Goal: Register for event/course: Sign up to attend an event or enroll in a course

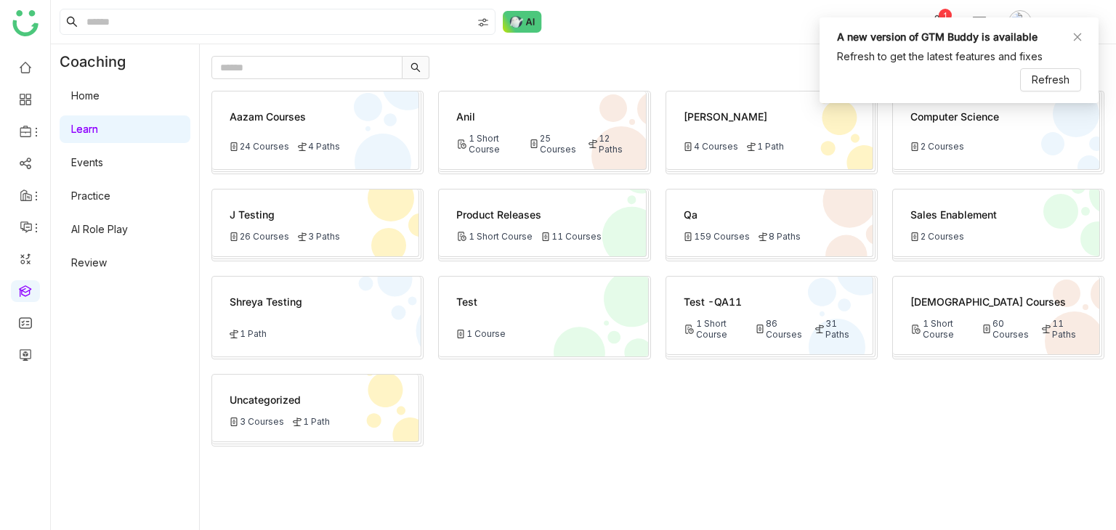
click at [98, 126] on link "Learn" at bounding box center [84, 129] width 27 height 12
click at [100, 102] on link "Home" at bounding box center [85, 95] width 28 height 12
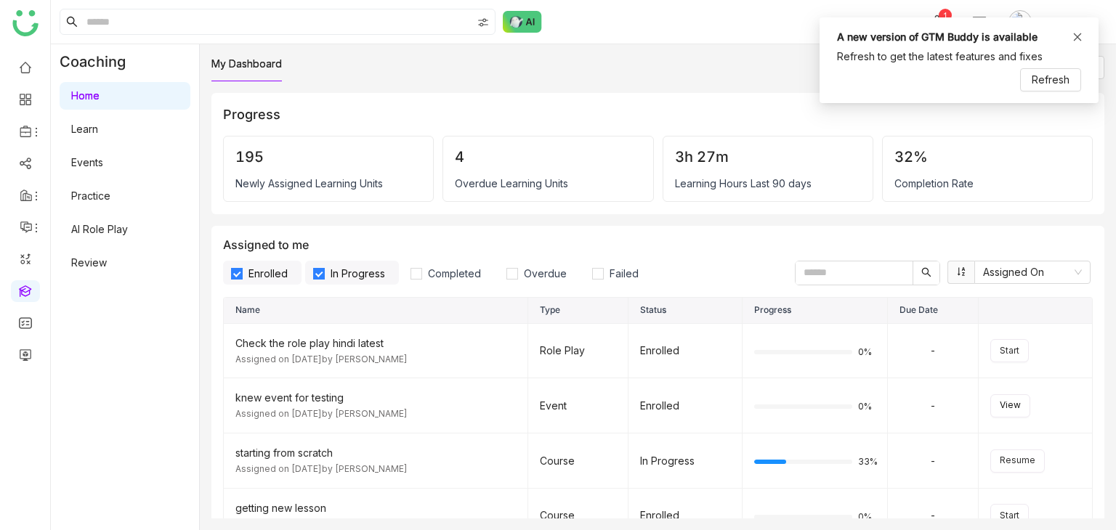
click at [1074, 36] on icon at bounding box center [1077, 37] width 10 height 10
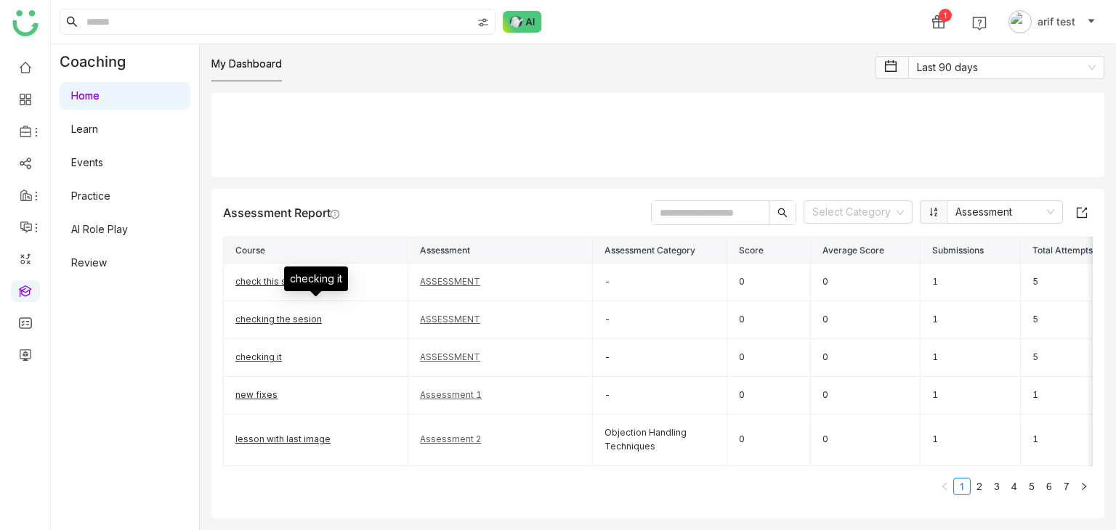
scroll to position [1938, 0]
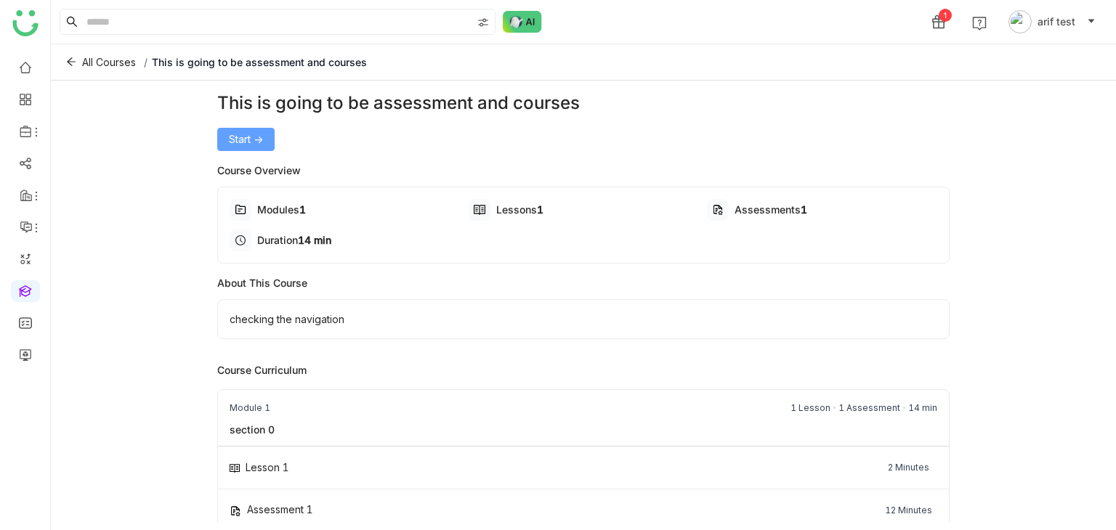
click at [235, 145] on span "Start ->" at bounding box center [246, 140] width 34 height 16
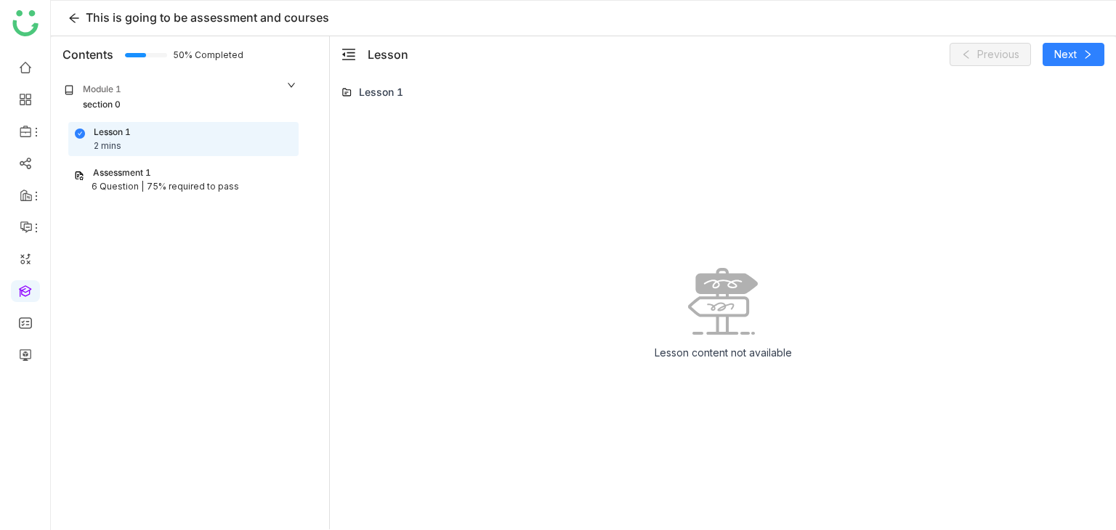
click at [166, 185] on div "75% required to pass" at bounding box center [193, 187] width 92 height 14
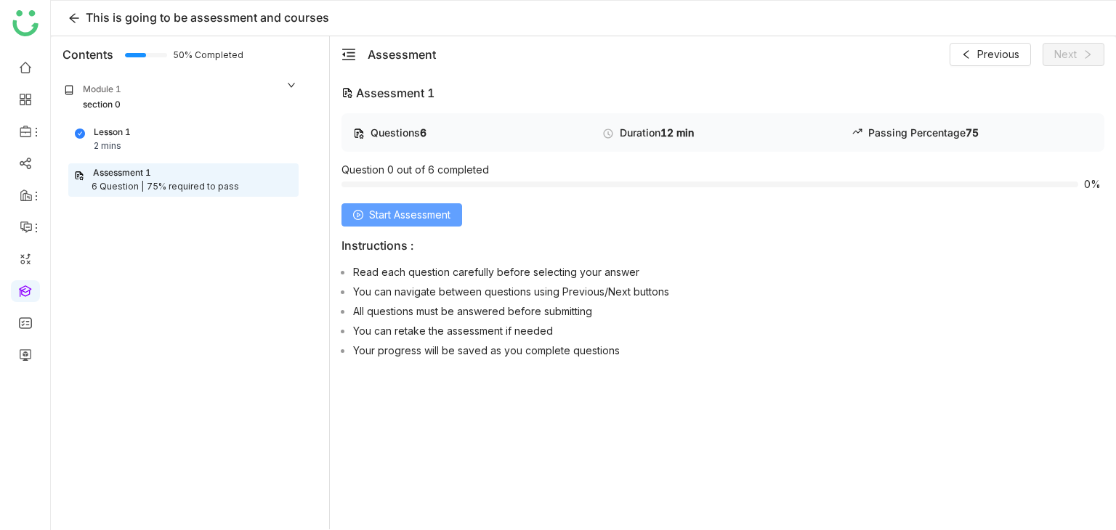
click at [419, 217] on span "Start Assessment" at bounding box center [409, 215] width 81 height 16
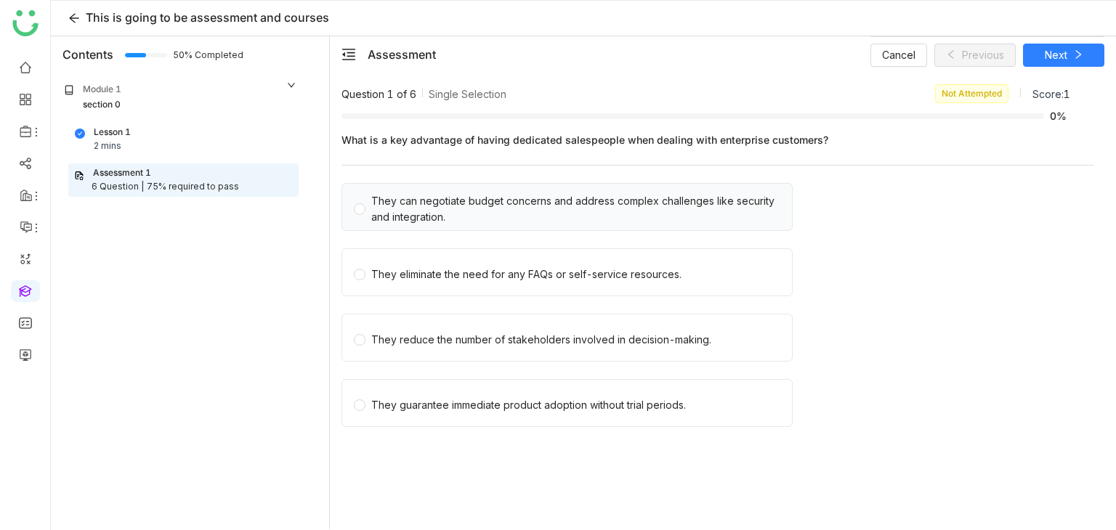
click at [477, 217] on div "They can negotiate budget concerns and address complex challenges like security…" at bounding box center [575, 209] width 409 height 32
click at [1058, 50] on span "Next" at bounding box center [1056, 55] width 23 height 16
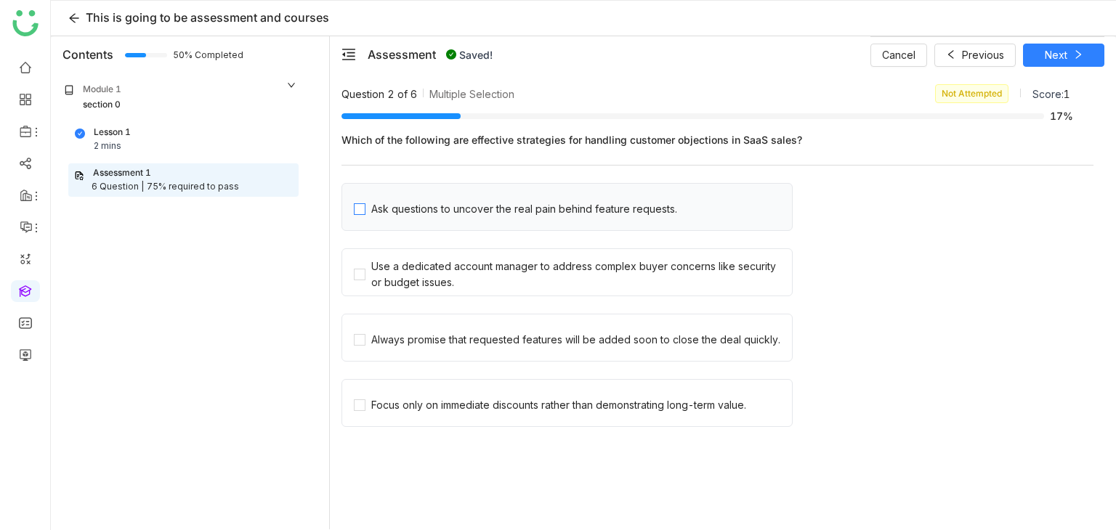
click at [427, 214] on div "Ask questions to uncover the real pain behind feature requests." at bounding box center [524, 209] width 306 height 16
click at [1049, 50] on span "Saving..." at bounding box center [1055, 55] width 39 height 16
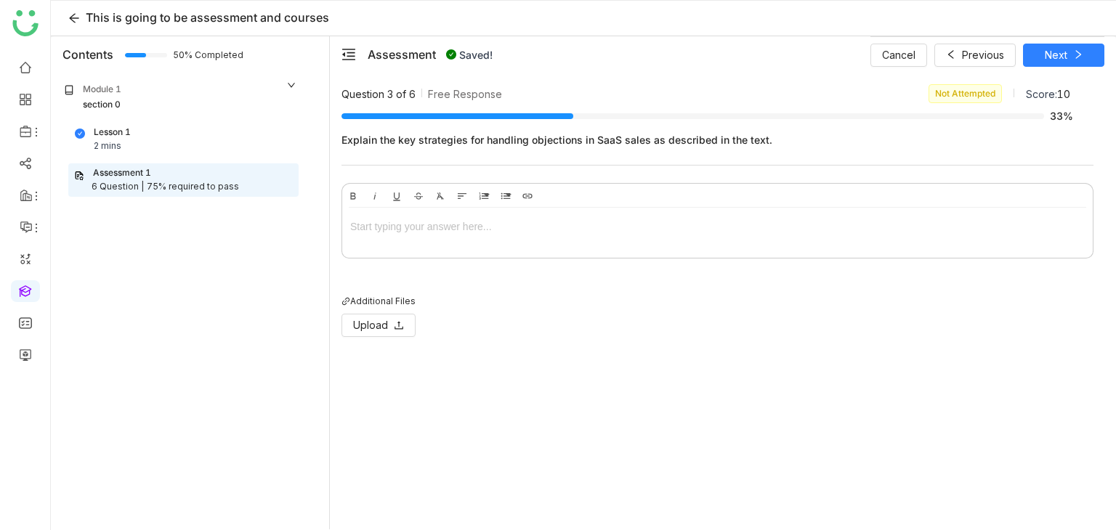
click at [475, 219] on div at bounding box center [717, 227] width 735 height 16
click at [1084, 60] on div "Cancel Previous Next" at bounding box center [987, 54] width 234 height 36
click at [1084, 60] on button "Next" at bounding box center [1063, 55] width 81 height 23
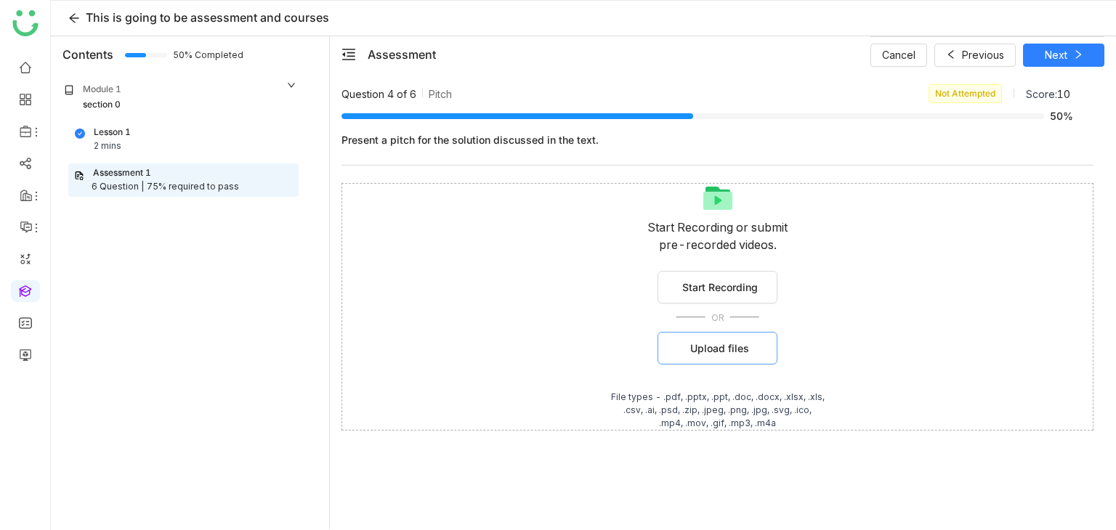
click at [752, 341] on button "Upload files" at bounding box center [718, 348] width 120 height 33
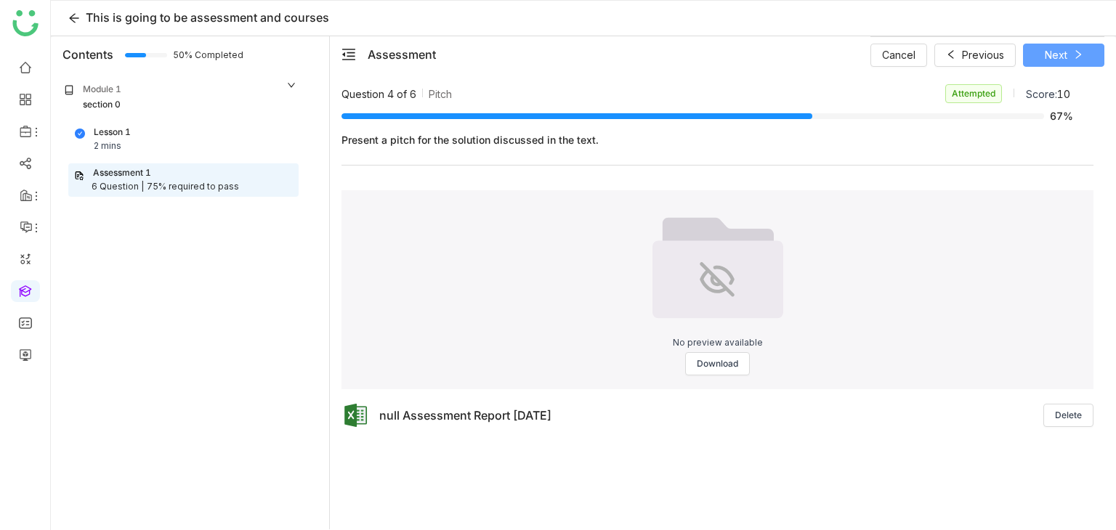
click at [1073, 61] on button "Next" at bounding box center [1063, 55] width 81 height 23
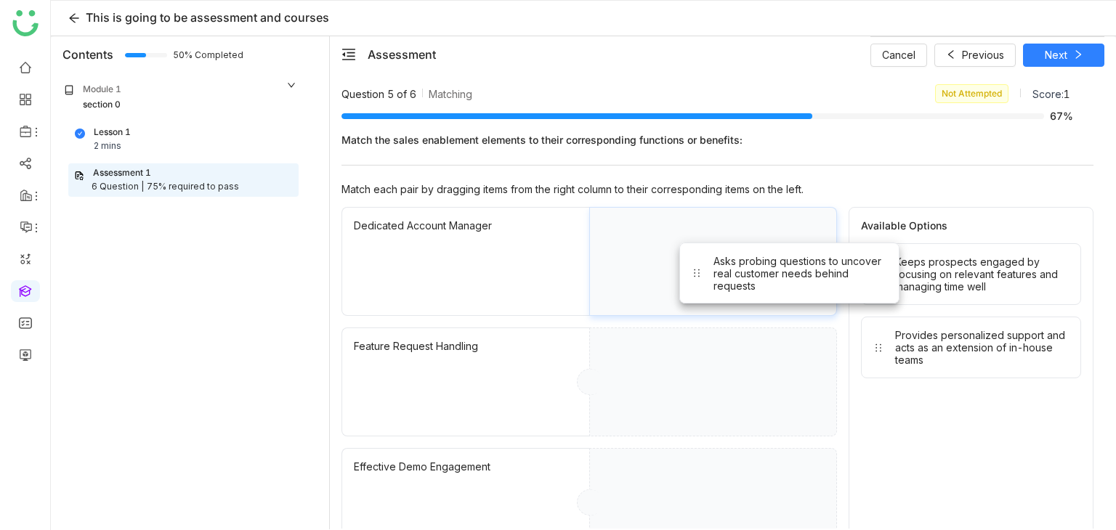
drag, startPoint x: 939, startPoint y: 248, endPoint x: 757, endPoint y: 248, distance: 181.6
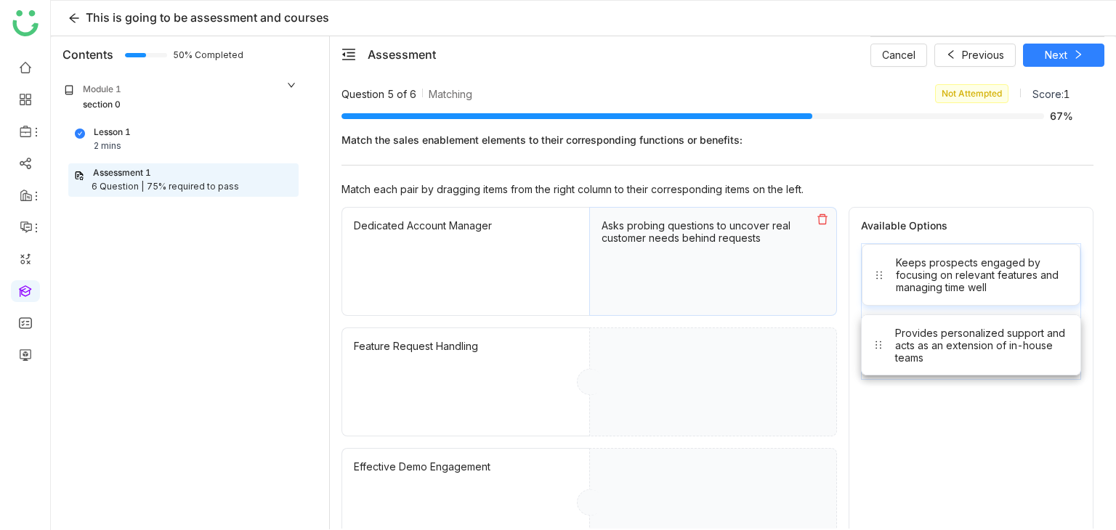
drag, startPoint x: 921, startPoint y: 323, endPoint x: 737, endPoint y: 418, distance: 207.3
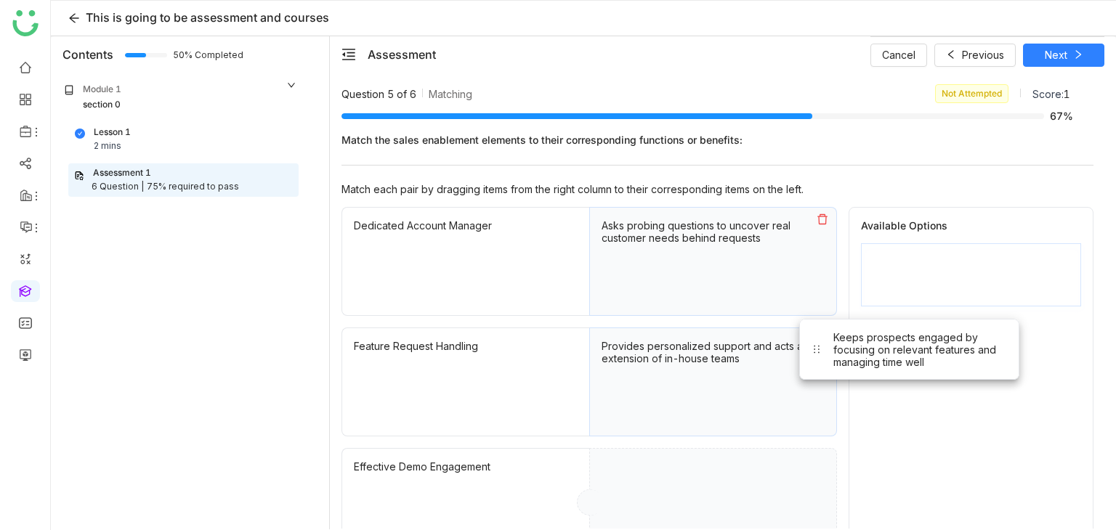
drag, startPoint x: 931, startPoint y: 270, endPoint x: 760, endPoint y: 460, distance: 255.7
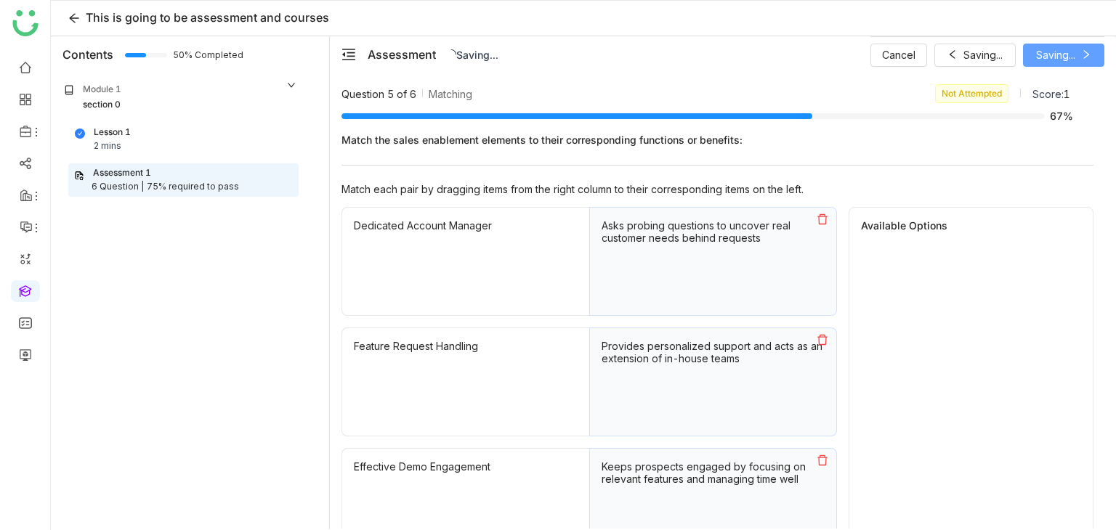
click at [1052, 57] on div "Cancel Saving... Saving..." at bounding box center [987, 54] width 234 height 36
click at [1050, 58] on span "Next" at bounding box center [1056, 55] width 23 height 16
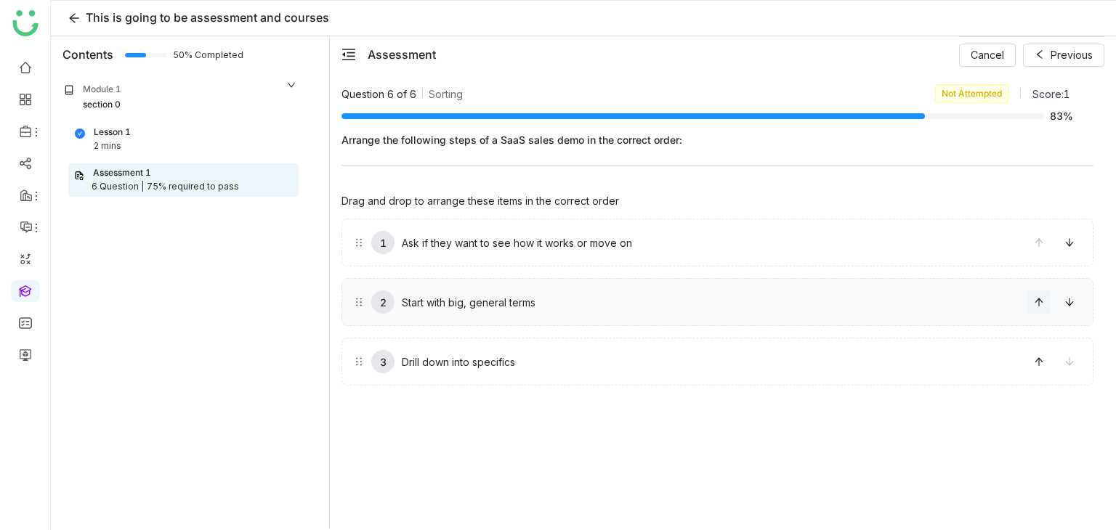
click at [1040, 304] on icon at bounding box center [1039, 302] width 10 height 10
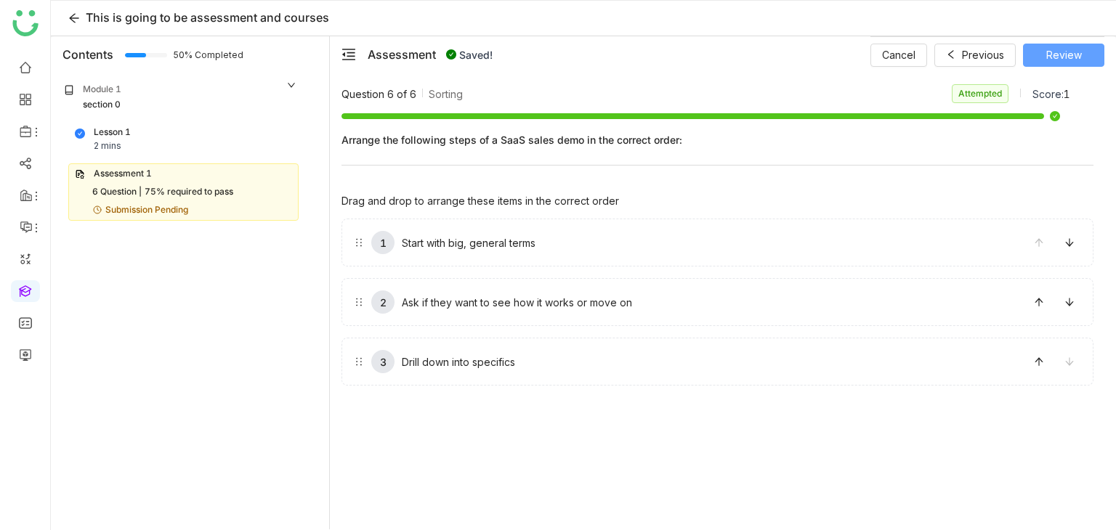
click at [1085, 49] on button "Review" at bounding box center [1063, 55] width 81 height 23
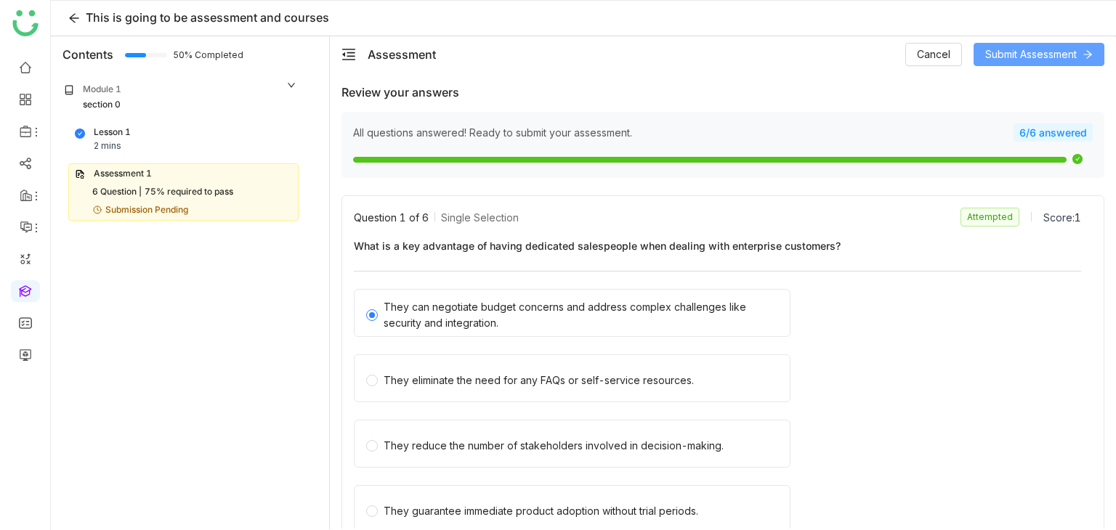
click at [1072, 52] on span "Submit Assessment" at bounding box center [1031, 54] width 92 height 16
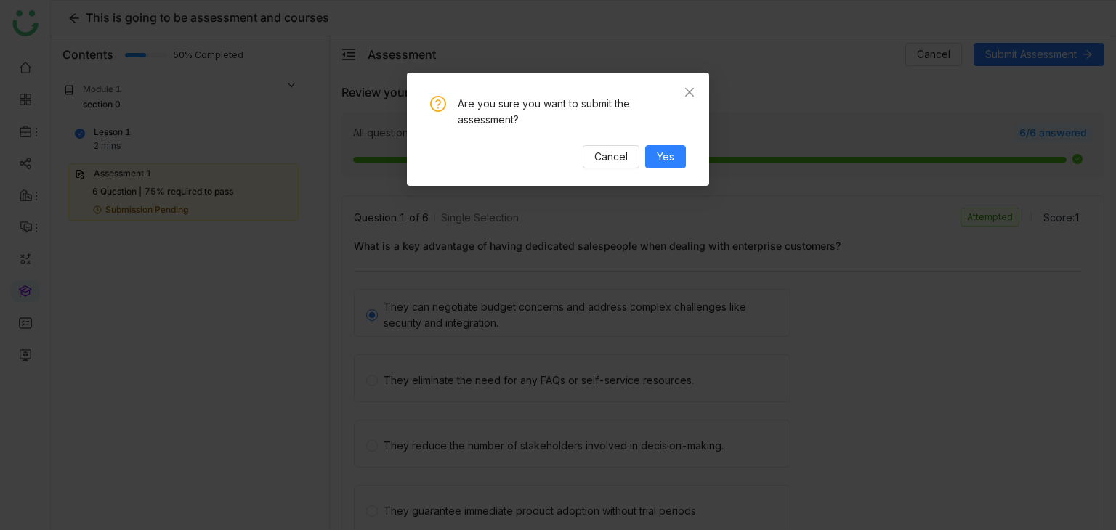
click at [678, 140] on div "Are you sure you want to submit the assessment? Cancel Yes" at bounding box center [558, 132] width 256 height 73
click at [671, 163] on span "Yes" at bounding box center [665, 157] width 17 height 16
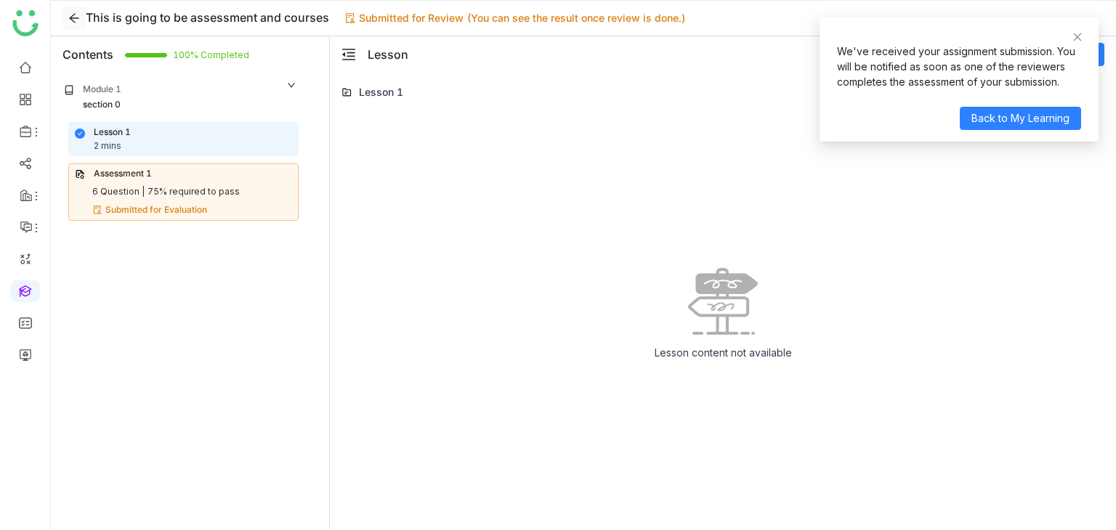
click at [73, 17] on icon at bounding box center [74, 18] width 12 height 12
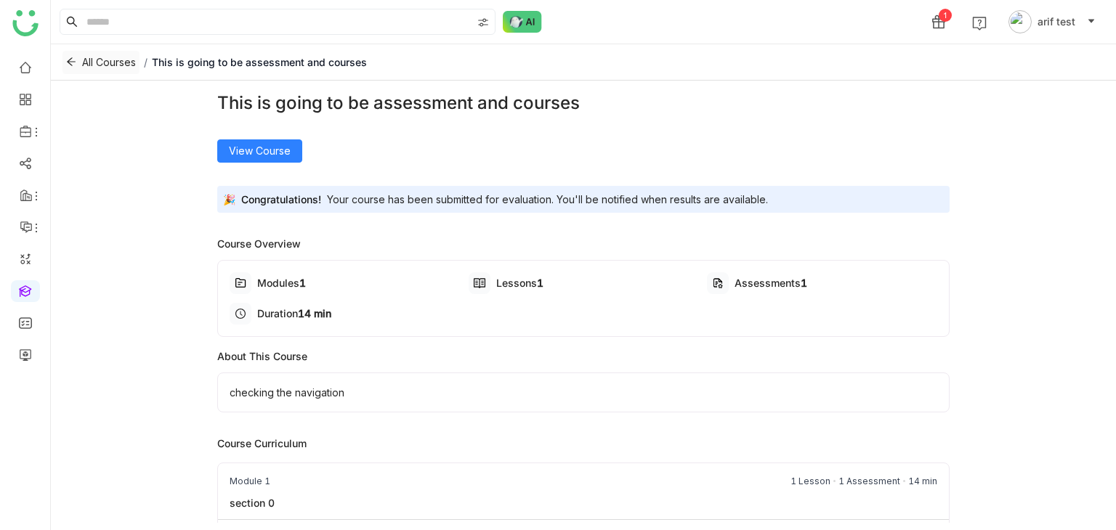
click at [73, 68] on span at bounding box center [71, 63] width 10 height 12
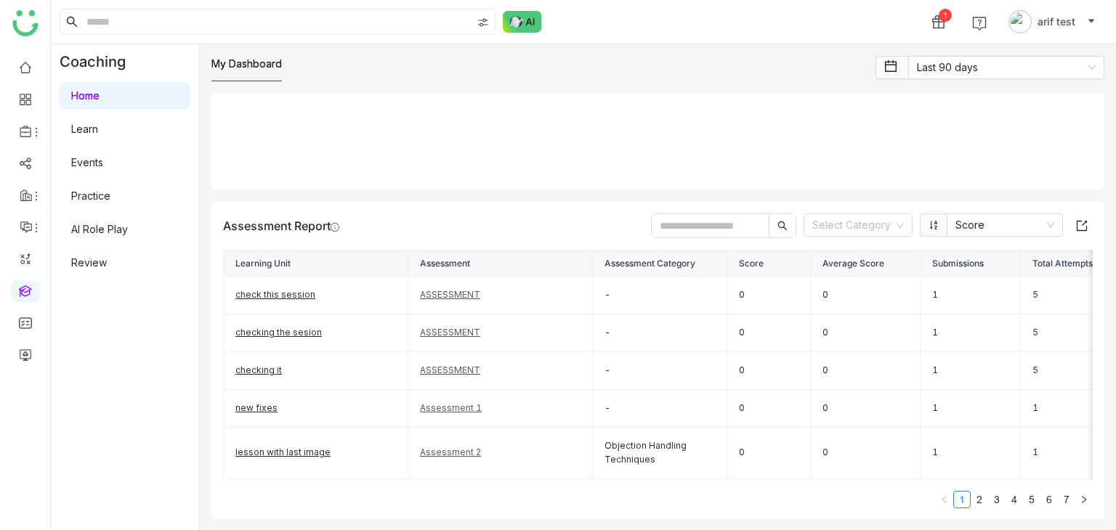
scroll to position [1994, 0]
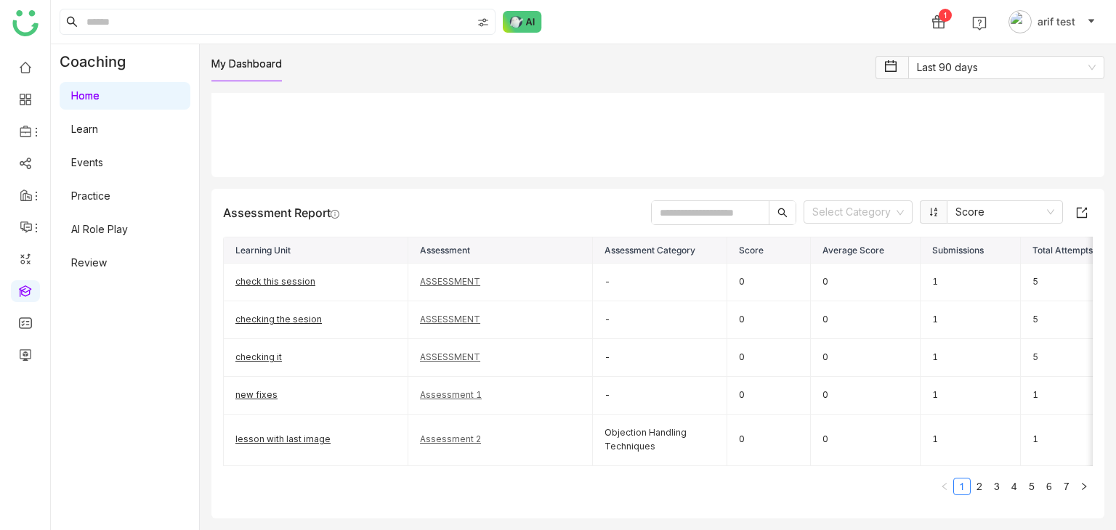
click at [721, 201] on input "text" at bounding box center [710, 212] width 117 height 23
paste input "**********"
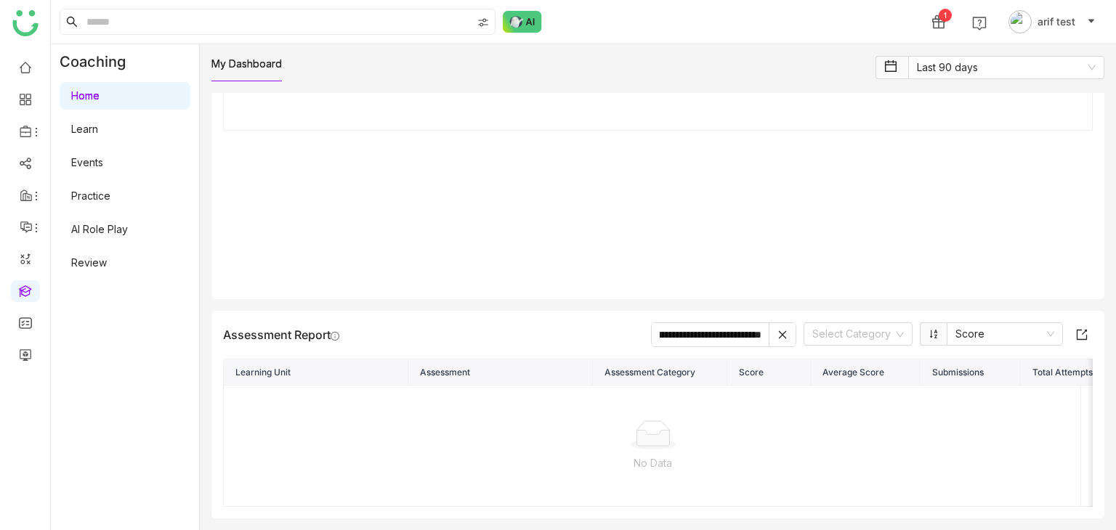
scroll to position [1818, 0]
type input "**********"
click at [777, 330] on icon at bounding box center [782, 335] width 10 height 10
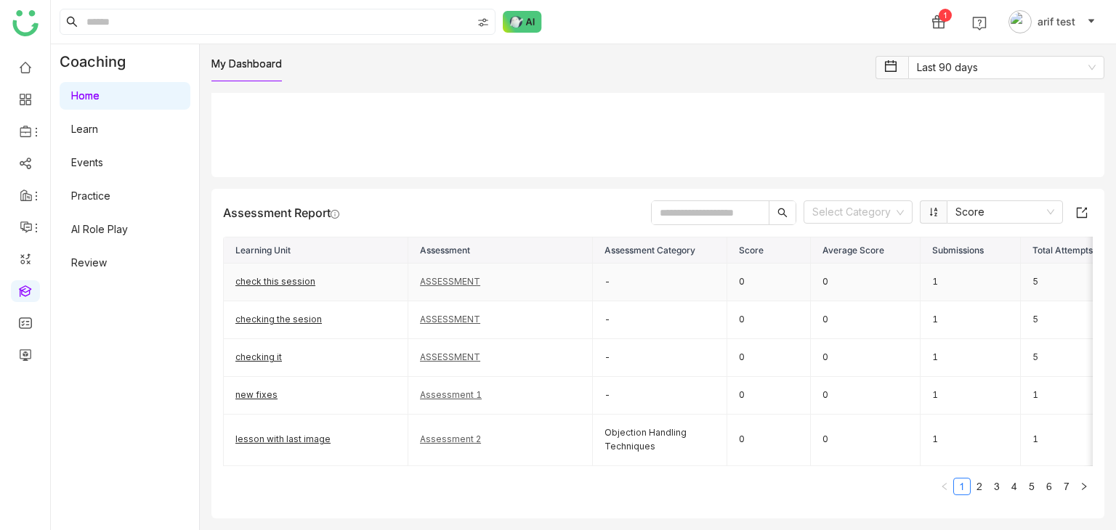
scroll to position [1953, 0]
click at [590, 415] on td "Assessment 1" at bounding box center [500, 396] width 185 height 38
click at [732, 201] on input "text" at bounding box center [711, 212] width 118 height 23
paste input "**********"
type input "**********"
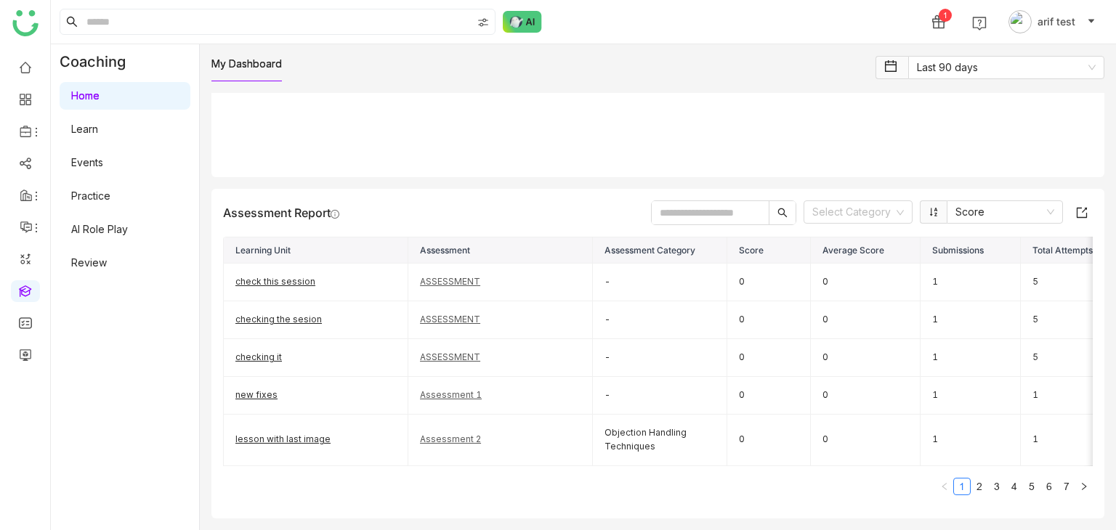
click at [714, 201] on input "text" at bounding box center [711, 212] width 118 height 23
paste input "**********"
type input "**********"
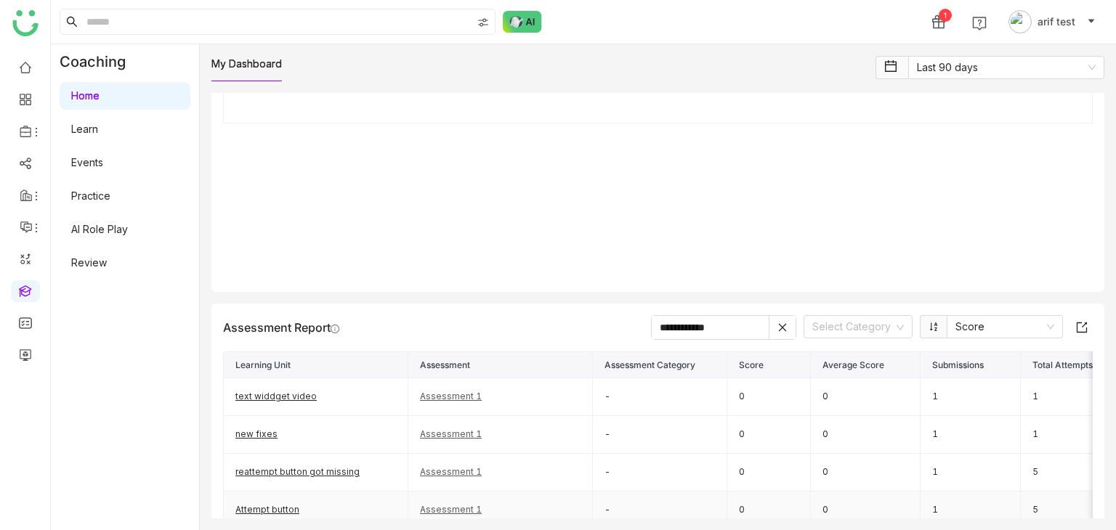
scroll to position [1805, 0]
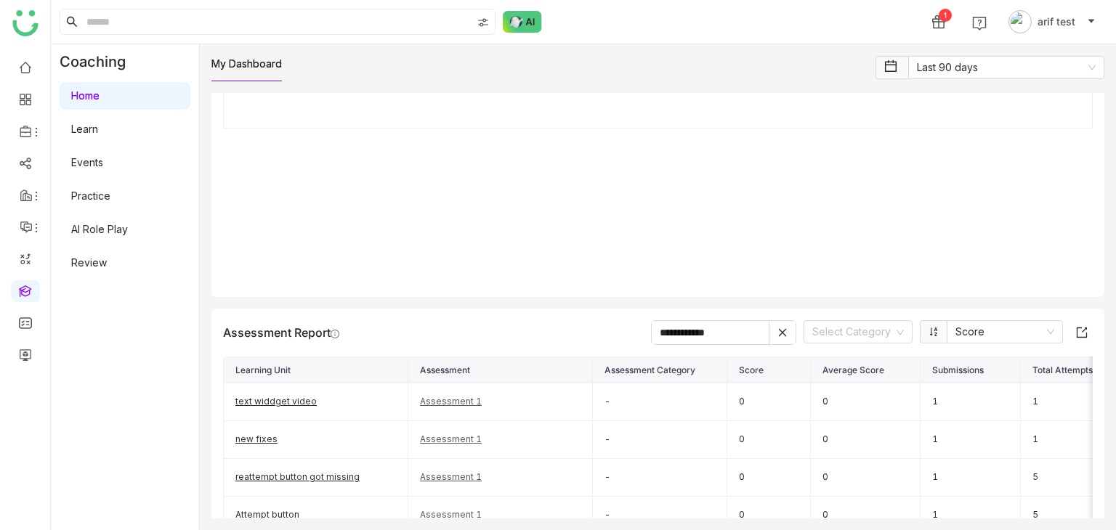
drag, startPoint x: 729, startPoint y: 333, endPoint x: 546, endPoint y: 311, distance: 185.1
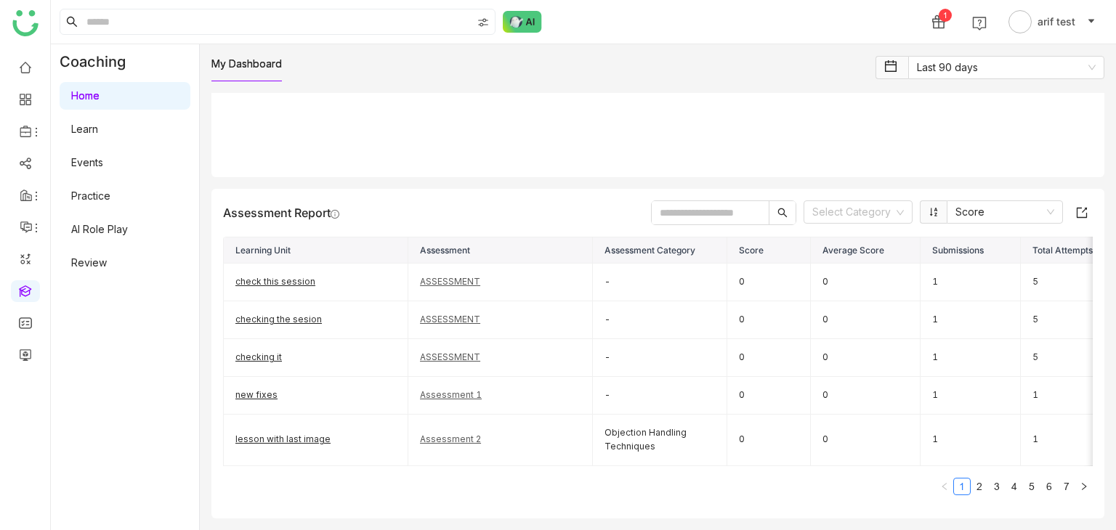
scroll to position [1994, 0]
click at [700, 201] on input "text" at bounding box center [710, 212] width 117 height 23
paste input "**********"
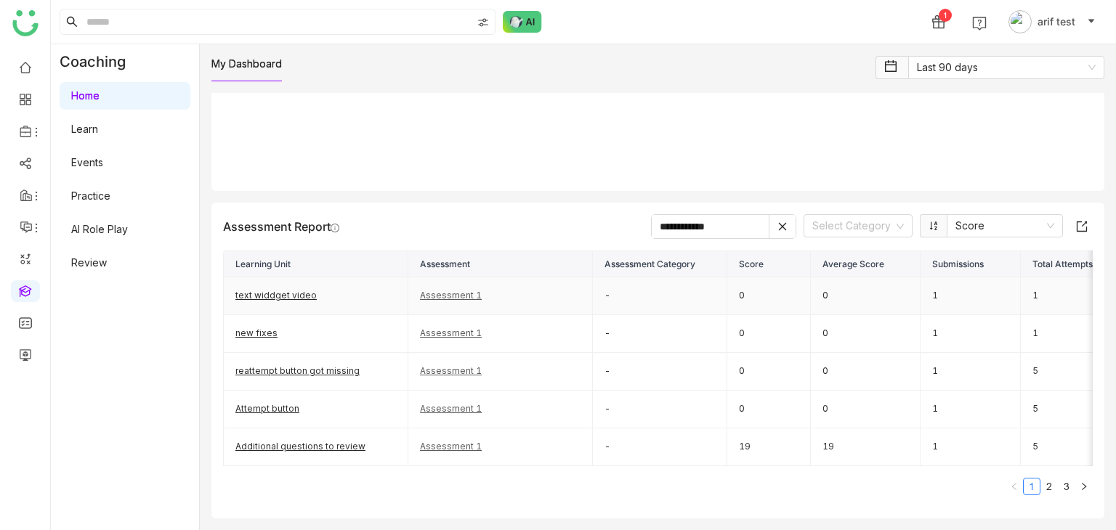
scroll to position [0, 258]
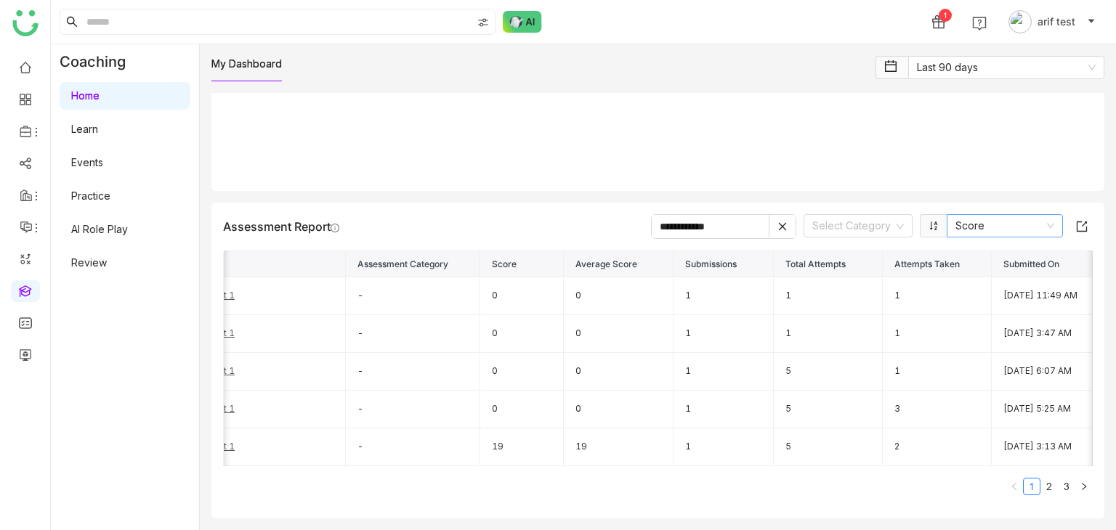
type input "**********"
click at [1046, 222] on icon at bounding box center [1050, 226] width 9 height 9
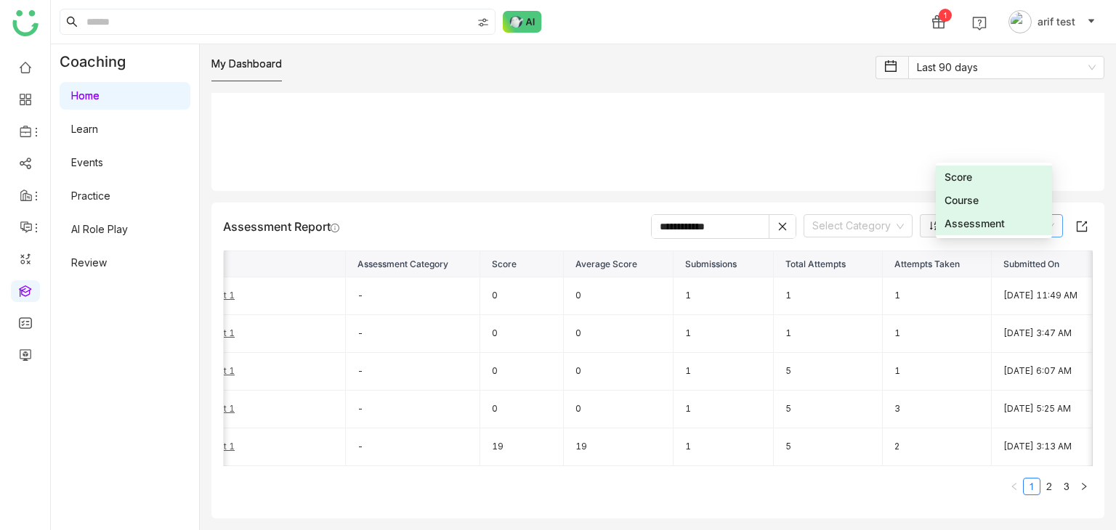
click at [1046, 222] on icon at bounding box center [1050, 226] width 9 height 9
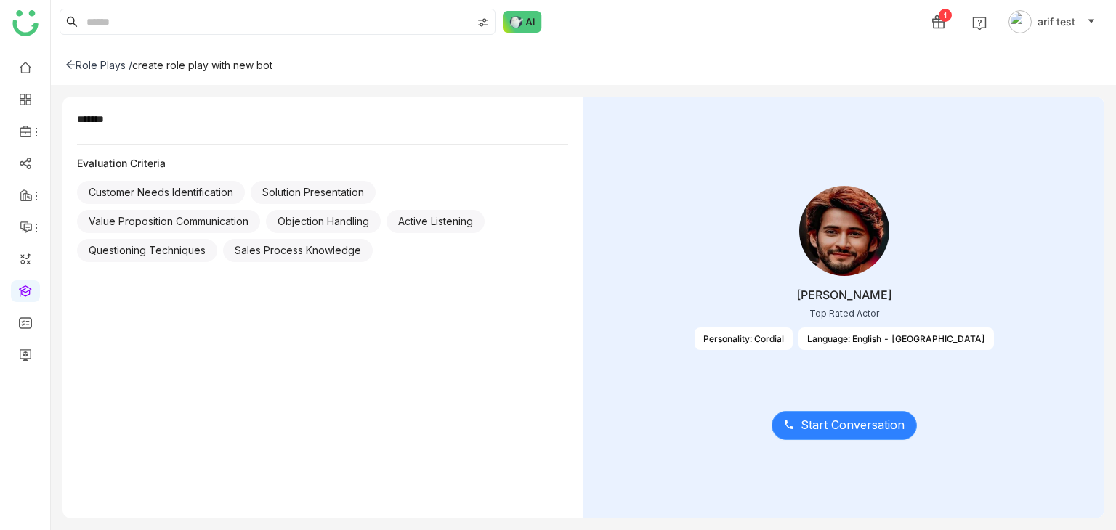
click at [813, 412] on button "Start Conversation" at bounding box center [844, 425] width 145 height 29
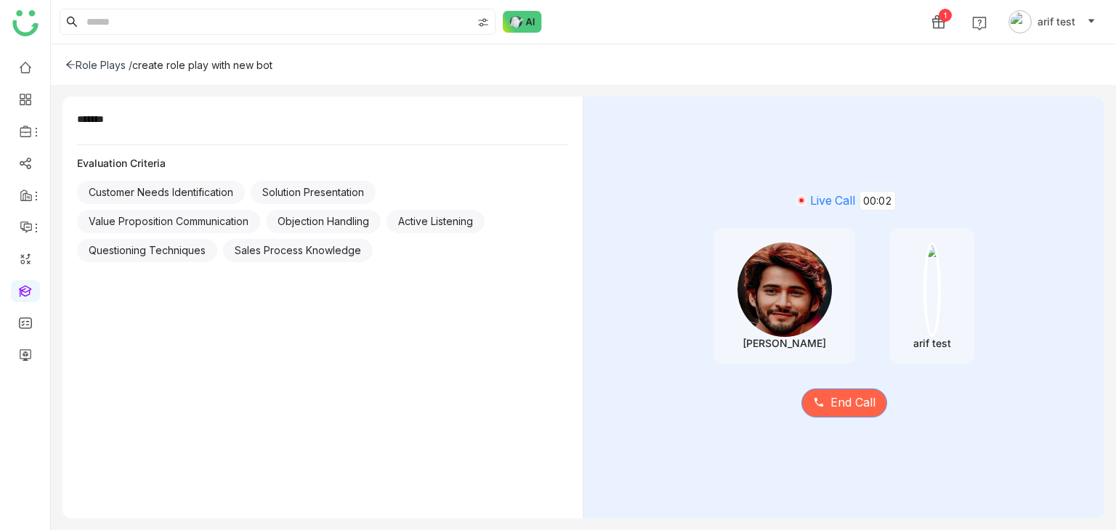
click at [846, 399] on span "End Call" at bounding box center [852, 403] width 45 height 18
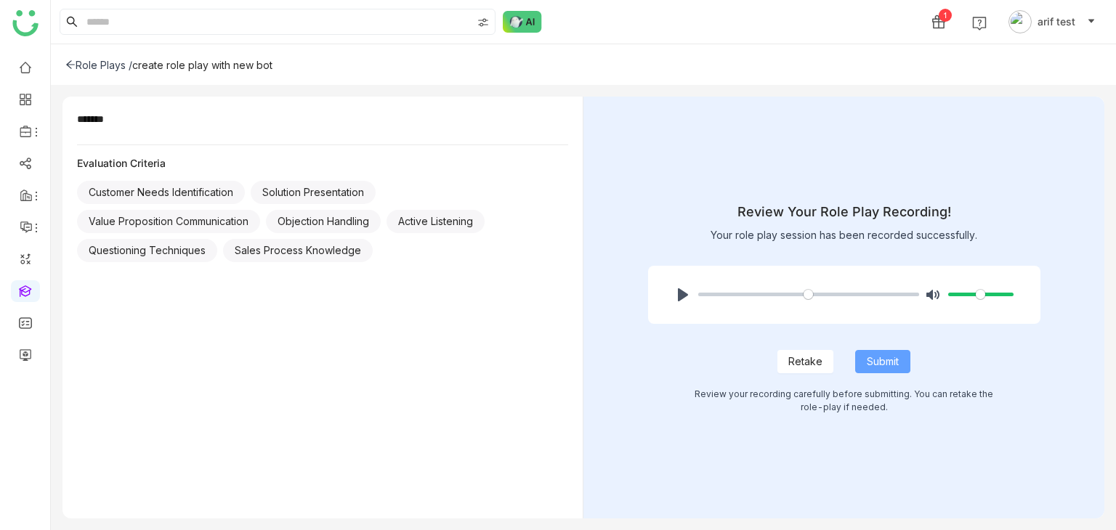
click at [900, 363] on button "Submit" at bounding box center [882, 361] width 55 height 23
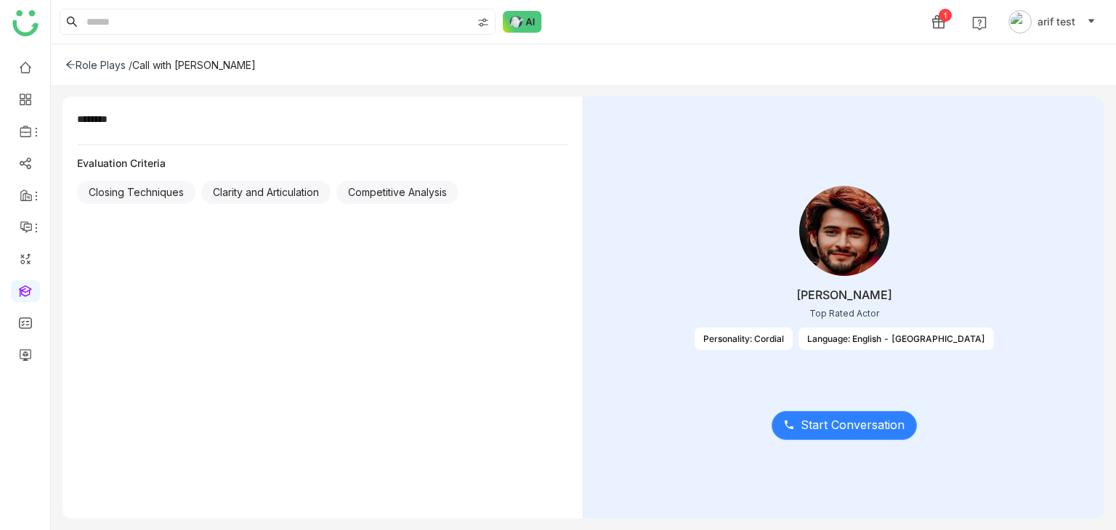
click at [878, 421] on span "Start Conversation" at bounding box center [853, 425] width 104 height 18
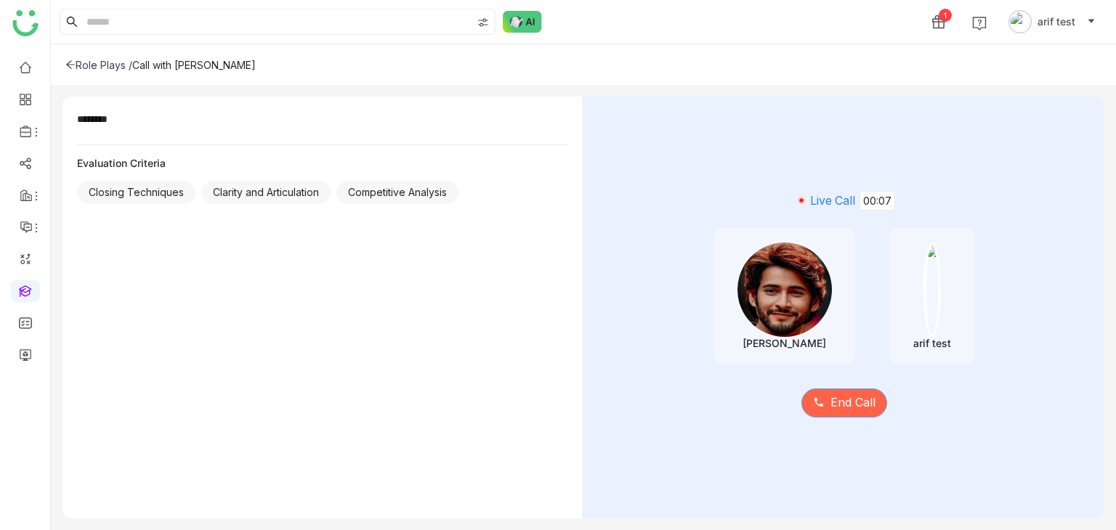
click at [846, 403] on span "End Call" at bounding box center [852, 403] width 45 height 18
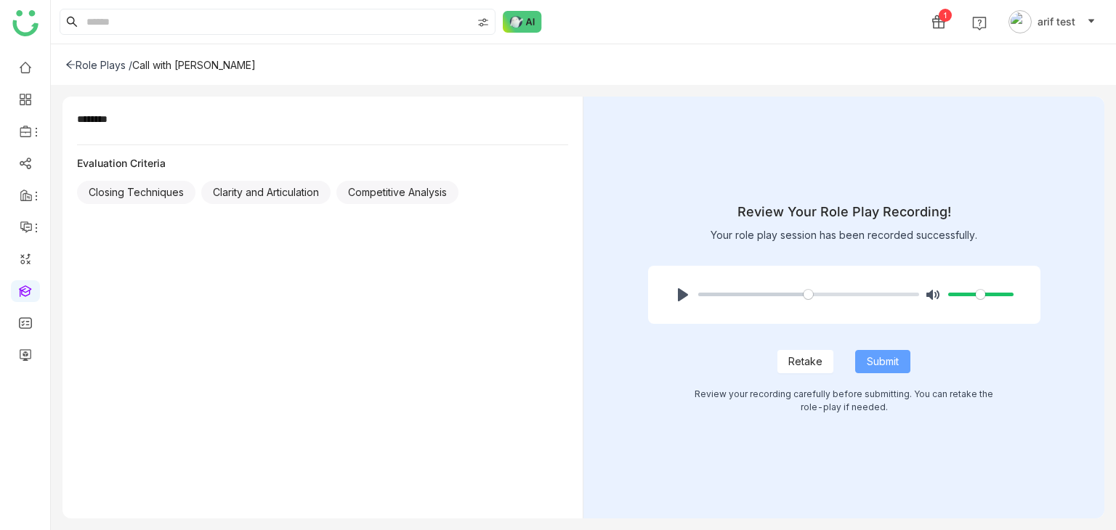
click at [878, 356] on span "Submit" at bounding box center [883, 362] width 32 height 16
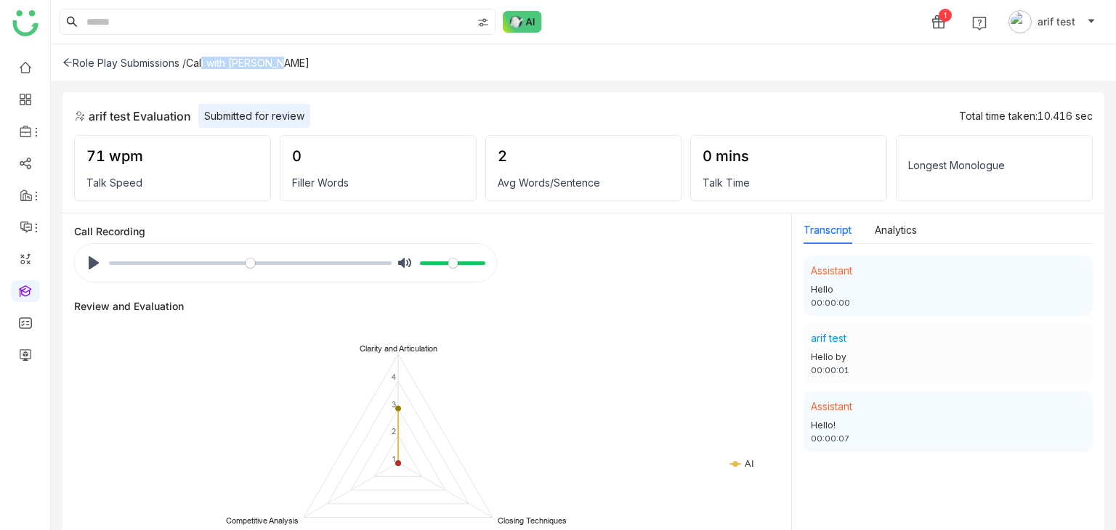
drag, startPoint x: 279, startPoint y: 65, endPoint x: 195, endPoint y: 62, distance: 84.3
click at [195, 62] on div "Role Play Submissions / Call with [PERSON_NAME]" at bounding box center [583, 62] width 1065 height 36
copy div "Call with [PERSON_NAME]"
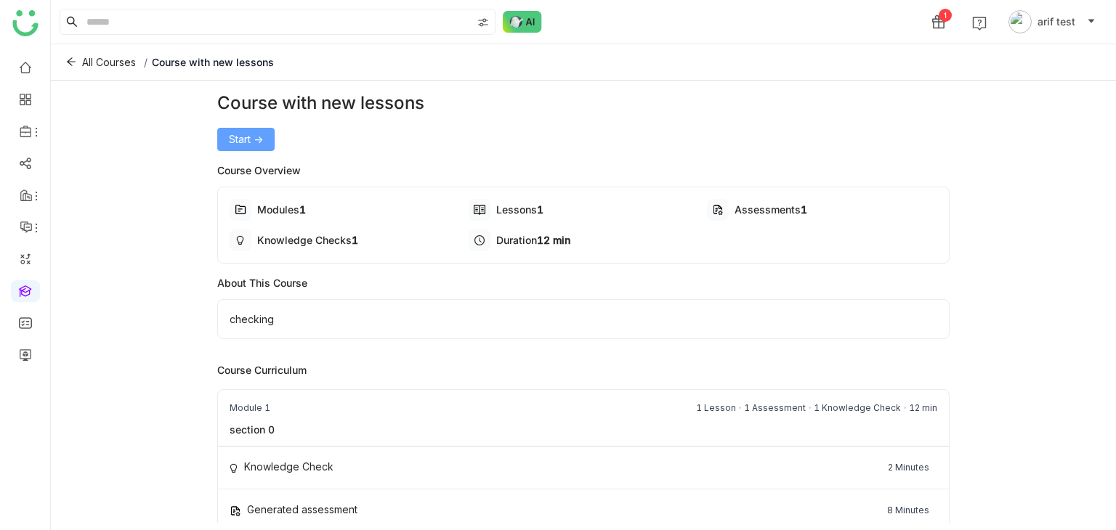
click at [256, 147] on button "Start ->" at bounding box center [245, 139] width 57 height 23
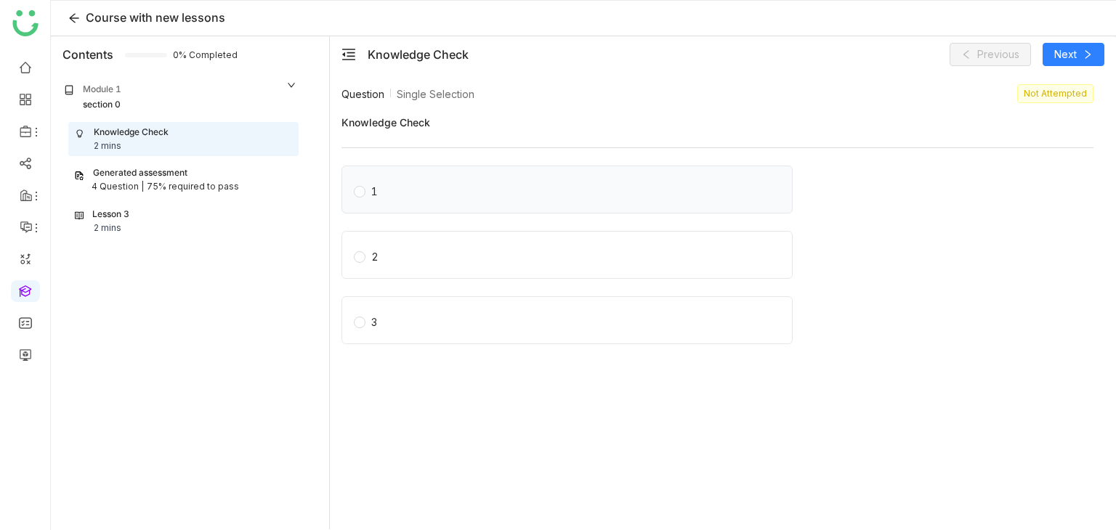
click at [400, 204] on div "1" at bounding box center [566, 190] width 451 height 48
click at [1075, 49] on span "Next" at bounding box center [1065, 54] width 23 height 16
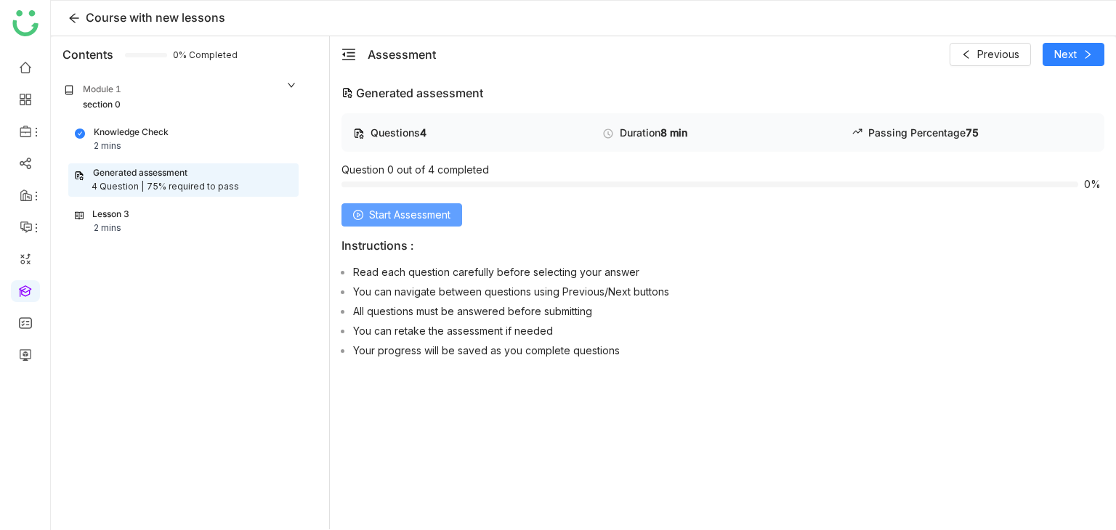
click at [413, 204] on button "Start Assessment" at bounding box center [401, 214] width 121 height 23
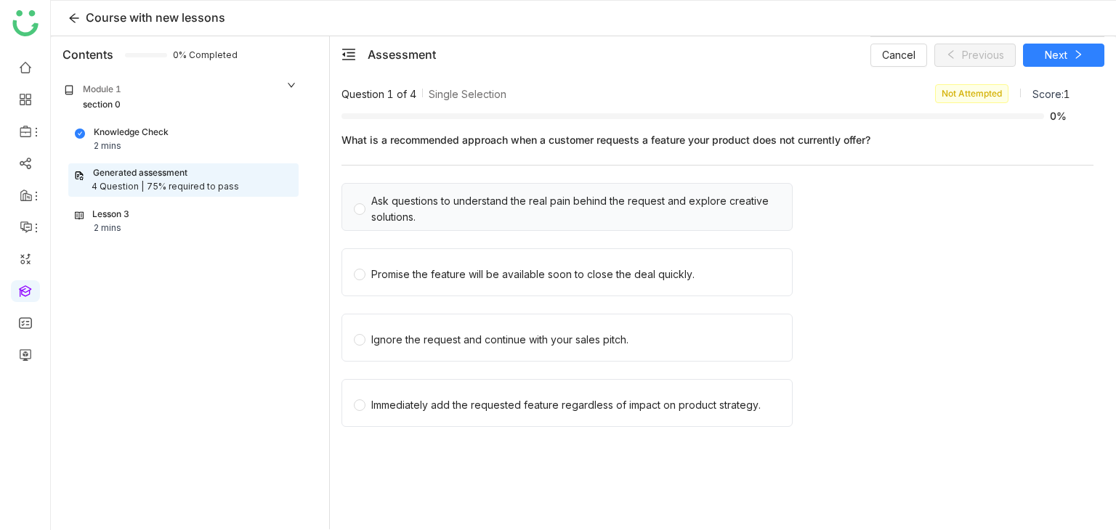
click at [433, 223] on div "Ask questions to understand the real pain behind the request and explore creati…" at bounding box center [575, 209] width 409 height 32
click at [445, 294] on div "Promise the feature will be available soon to close the deal quickly." at bounding box center [566, 272] width 451 height 48
click at [1084, 59] on button "Next" at bounding box center [1063, 55] width 81 height 23
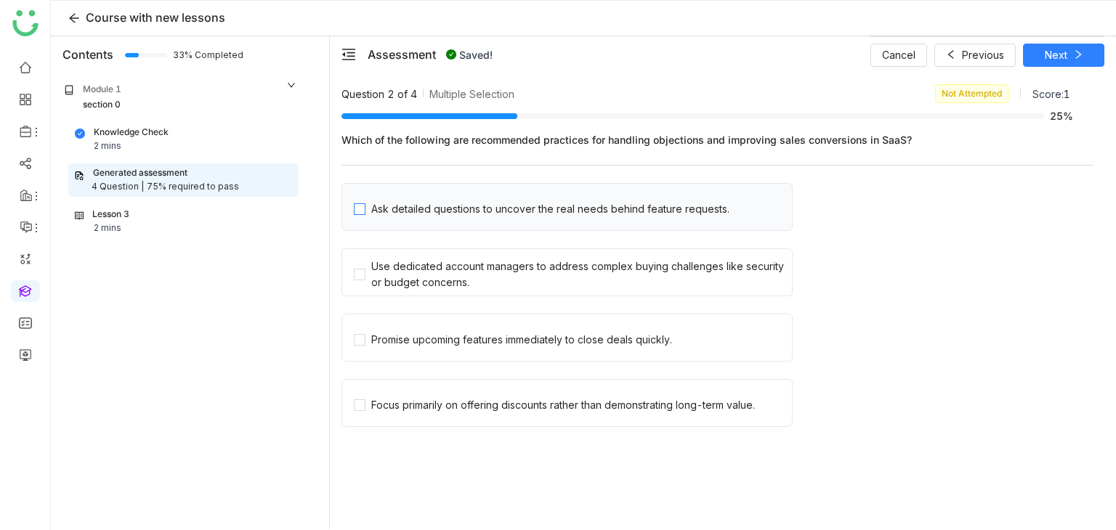
click at [456, 216] on div "Ask detailed questions to uncover the real needs behind feature requests." at bounding box center [550, 209] width 358 height 16
click at [460, 268] on div "Use dedicated account managers to address complex buying challenges like securi…" at bounding box center [578, 275] width 415 height 32
click at [472, 349] on div "Promise upcoming features immediately to close deals quickly." at bounding box center [566, 338] width 451 height 48
click at [499, 337] on div "Promise upcoming features immediately to close deals quickly." at bounding box center [521, 340] width 301 height 16
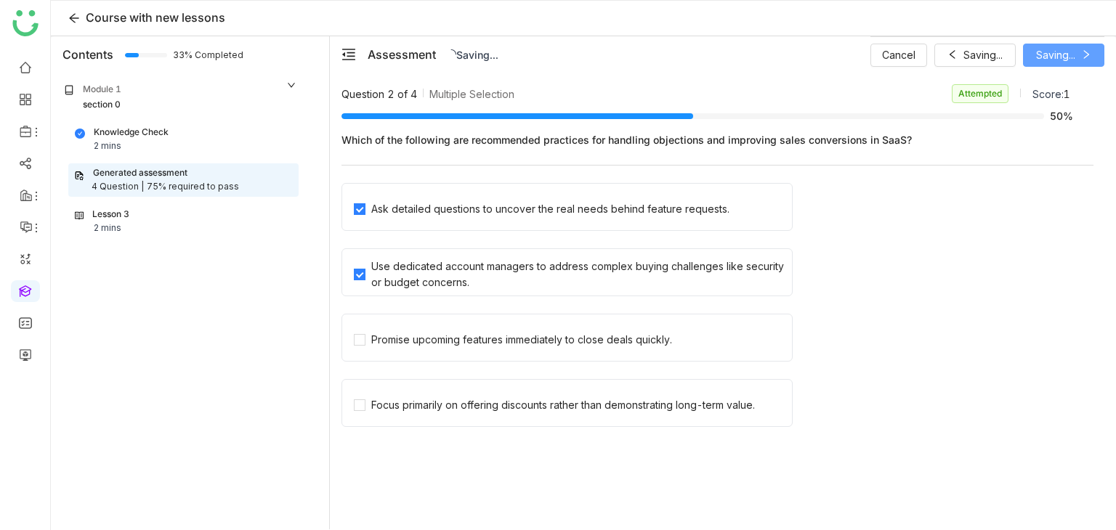
click at [1068, 57] on button "Saving..." at bounding box center [1063, 55] width 81 height 23
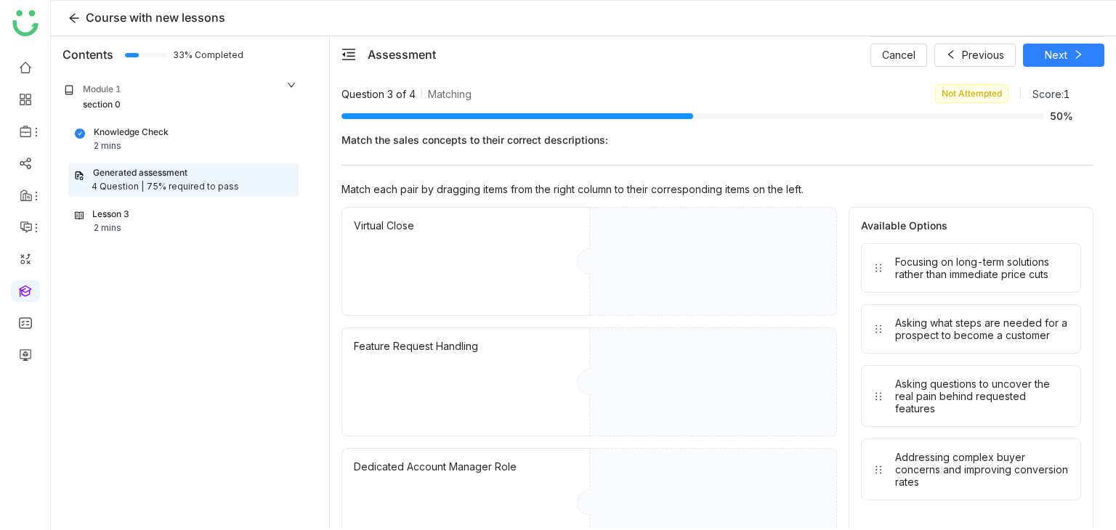
drag, startPoint x: 958, startPoint y: 274, endPoint x: 738, endPoint y: 322, distance: 224.6
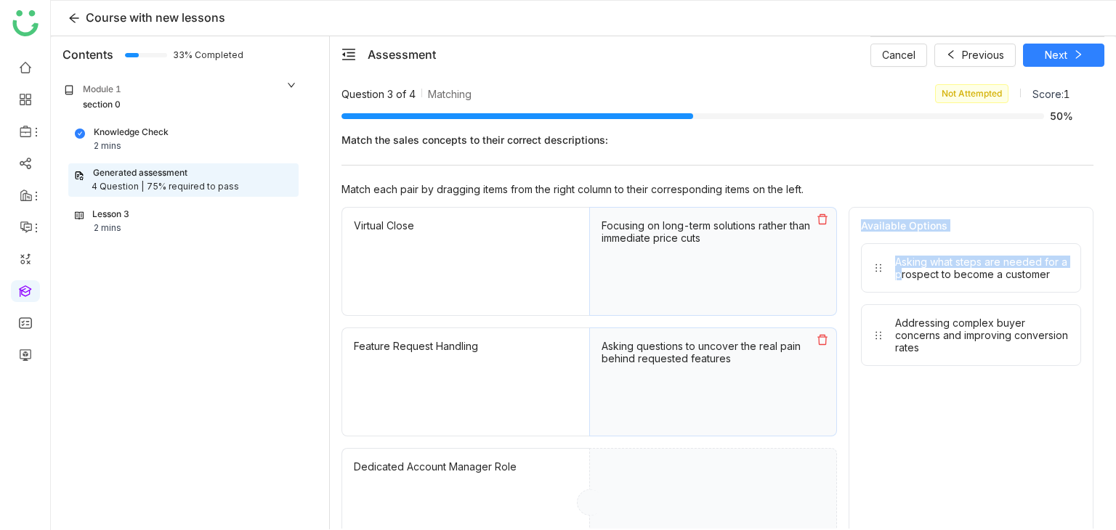
drag, startPoint x: 890, startPoint y: 291, endPoint x: 752, endPoint y: 477, distance: 231.0
click at [761, 457] on div "Virtual Close Focusing on long-term solutions rather than immediate price cuts …" at bounding box center [717, 442] width 752 height 471
drag, startPoint x: 889, startPoint y: 335, endPoint x: 715, endPoint y: 495, distance: 236.6
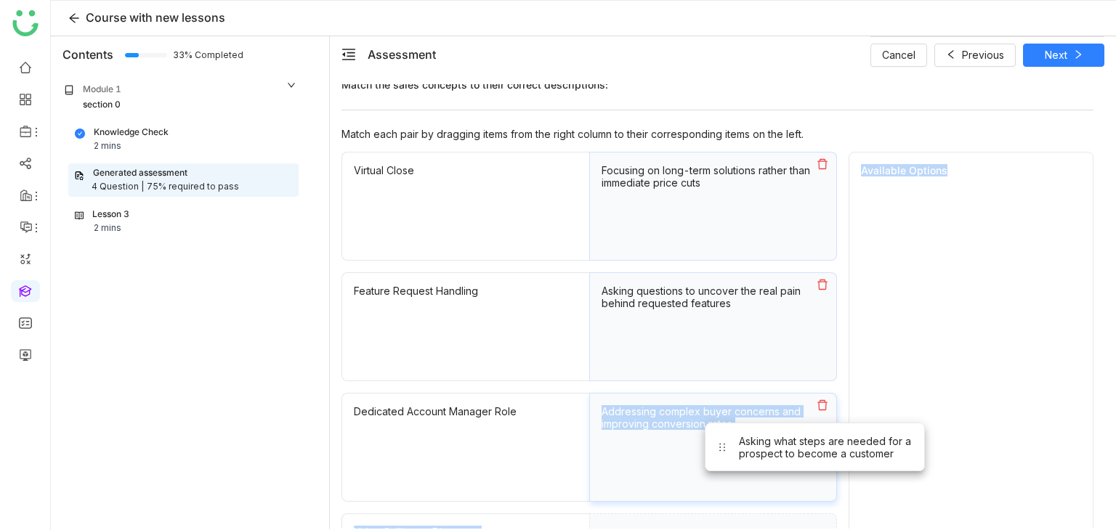
scroll to position [130, 0]
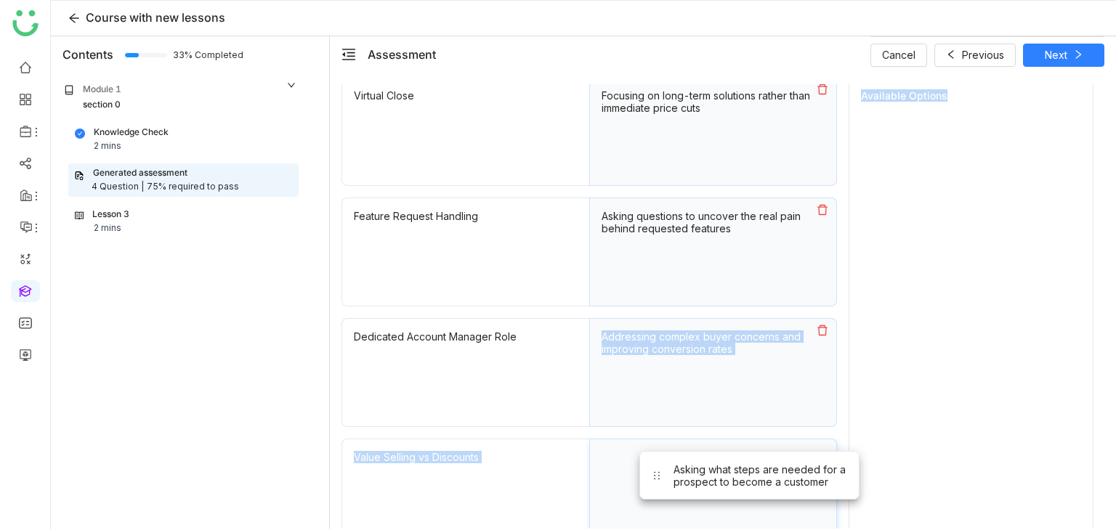
drag, startPoint x: 910, startPoint y: 273, endPoint x: 672, endPoint y: 490, distance: 321.4
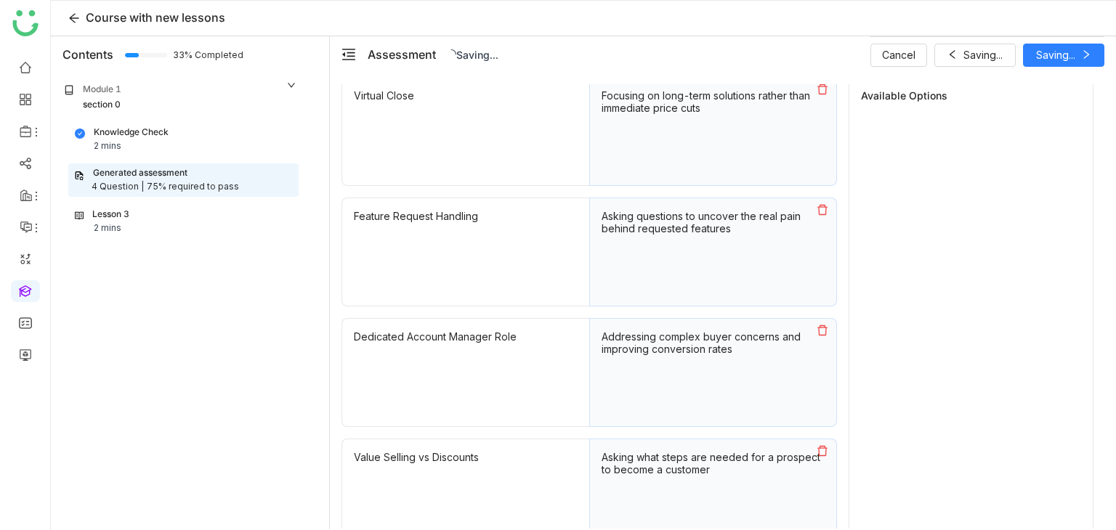
click at [1059, 59] on div "Cancel Saving... Saving..." at bounding box center [987, 54] width 234 height 36
click at [1059, 59] on span "Next" at bounding box center [1056, 55] width 23 height 16
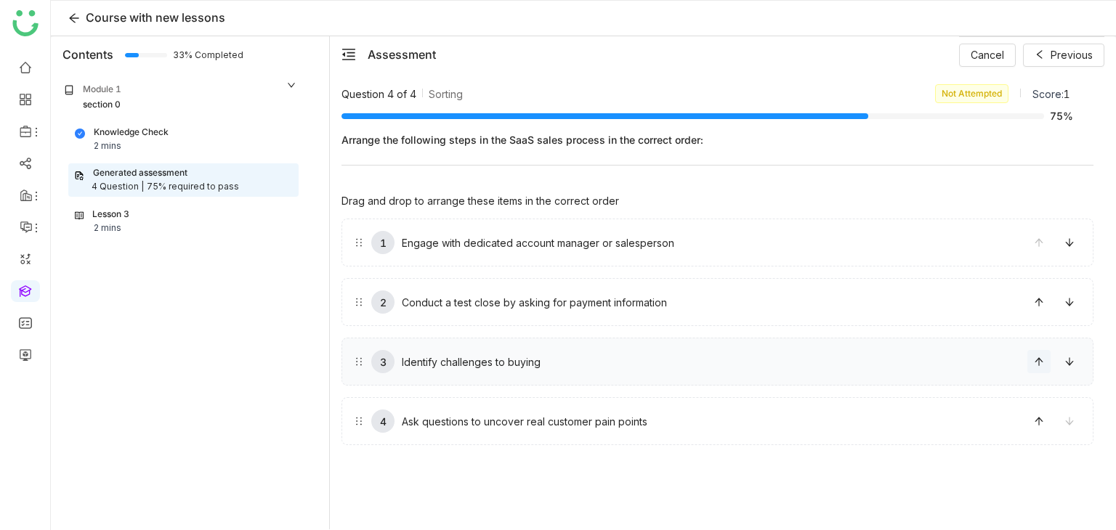
click at [1040, 365] on icon at bounding box center [1039, 362] width 10 height 10
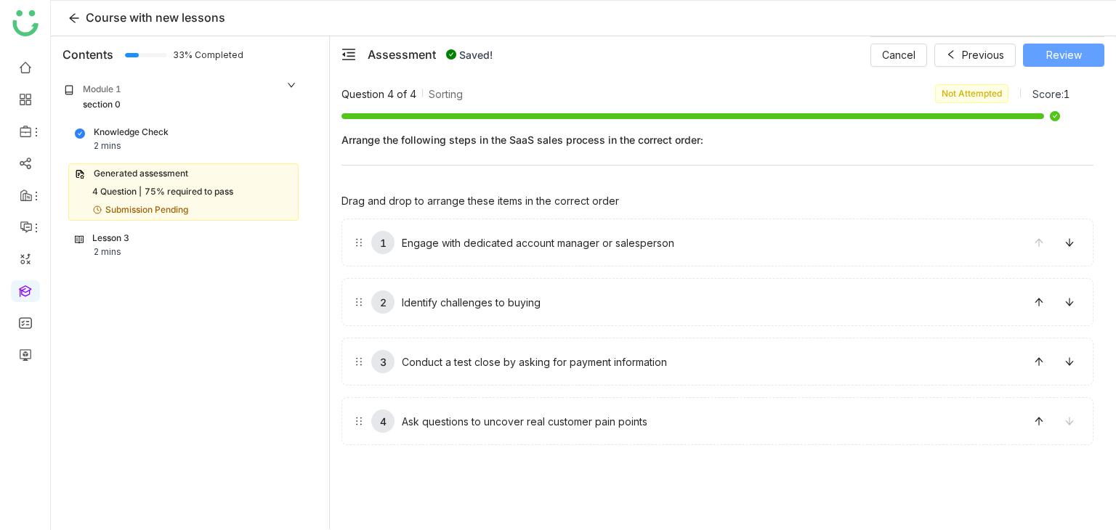
click at [1072, 54] on span "Review" at bounding box center [1064, 55] width 36 height 16
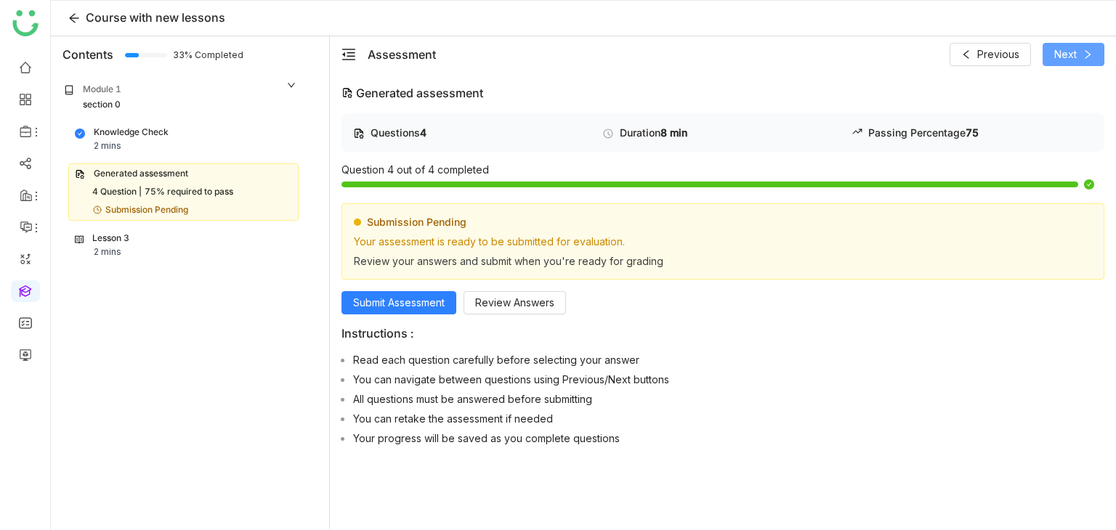
click at [1080, 54] on button "Next" at bounding box center [1074, 54] width 62 height 23
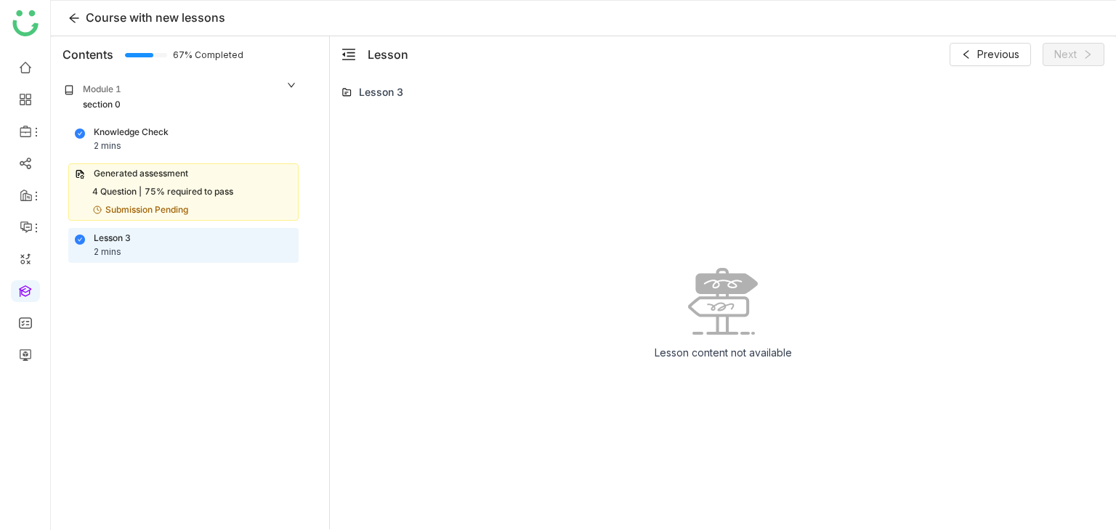
click at [211, 193] on div "75% required to pass" at bounding box center [189, 192] width 89 height 14
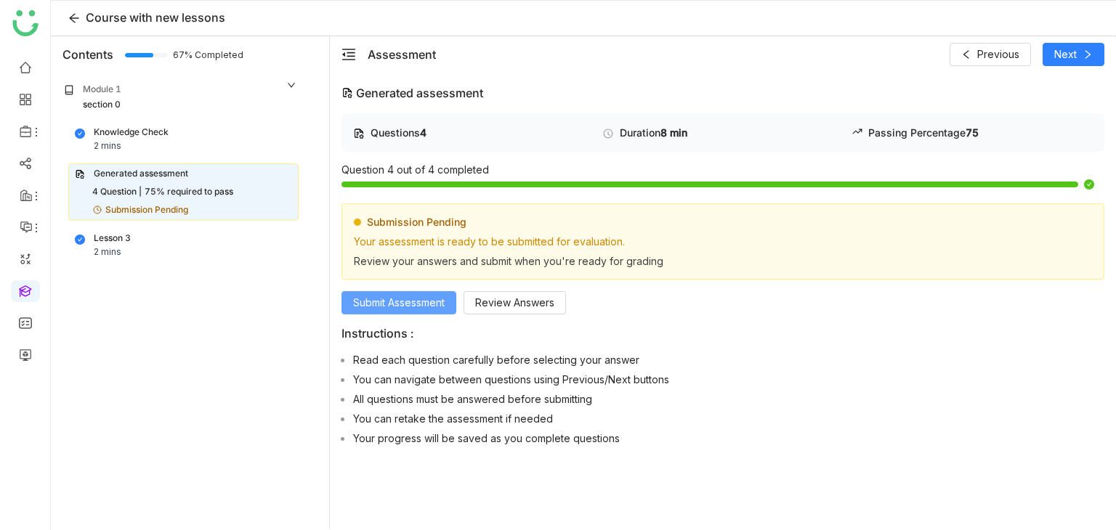
click at [384, 307] on span "Submit Assessment" at bounding box center [399, 303] width 92 height 16
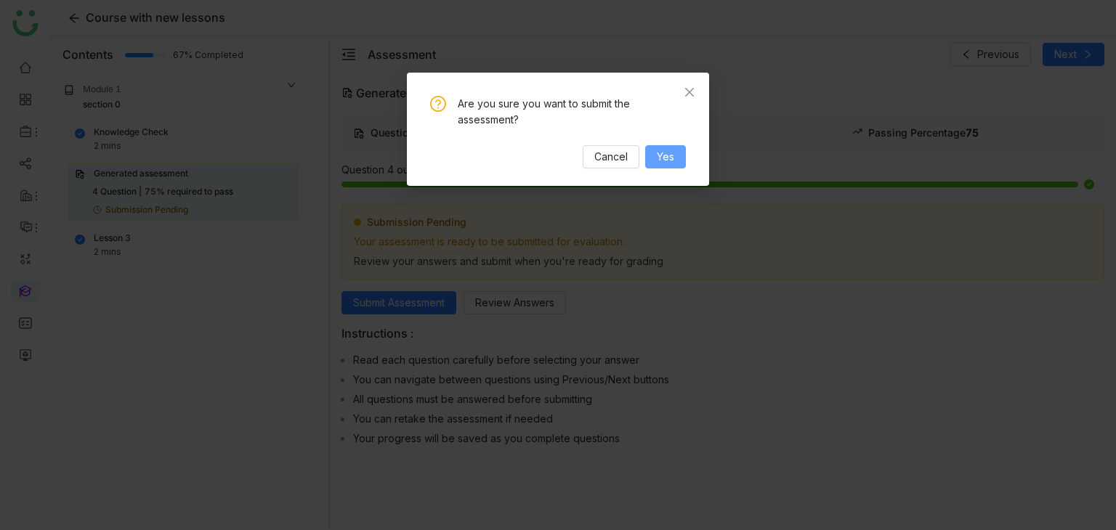
click at [668, 153] on span "Yes" at bounding box center [665, 157] width 17 height 16
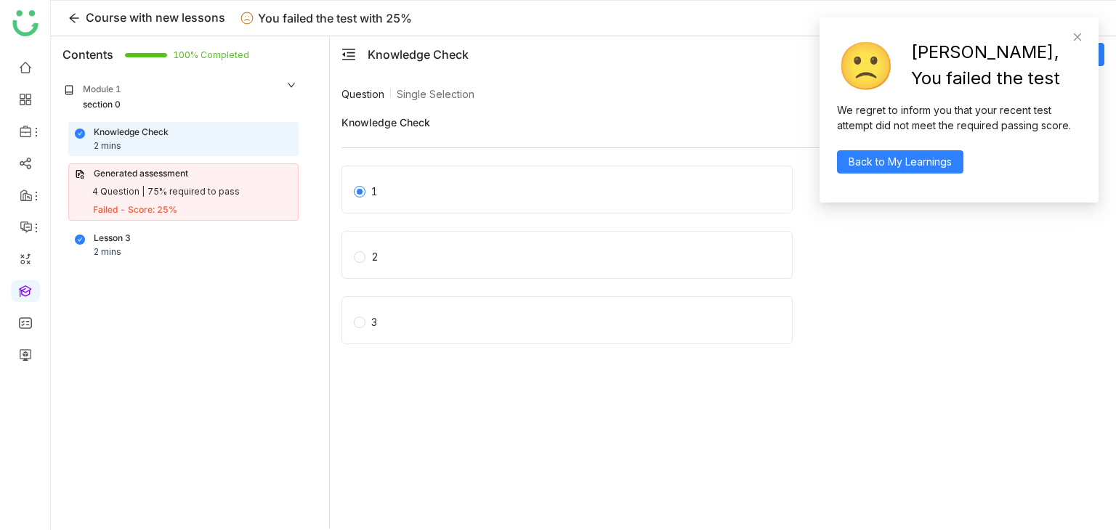
click at [1071, 37] on div "🙁 Uh ho, You failed the test" at bounding box center [959, 65] width 244 height 73
click at [1075, 36] on icon at bounding box center [1077, 37] width 10 height 10
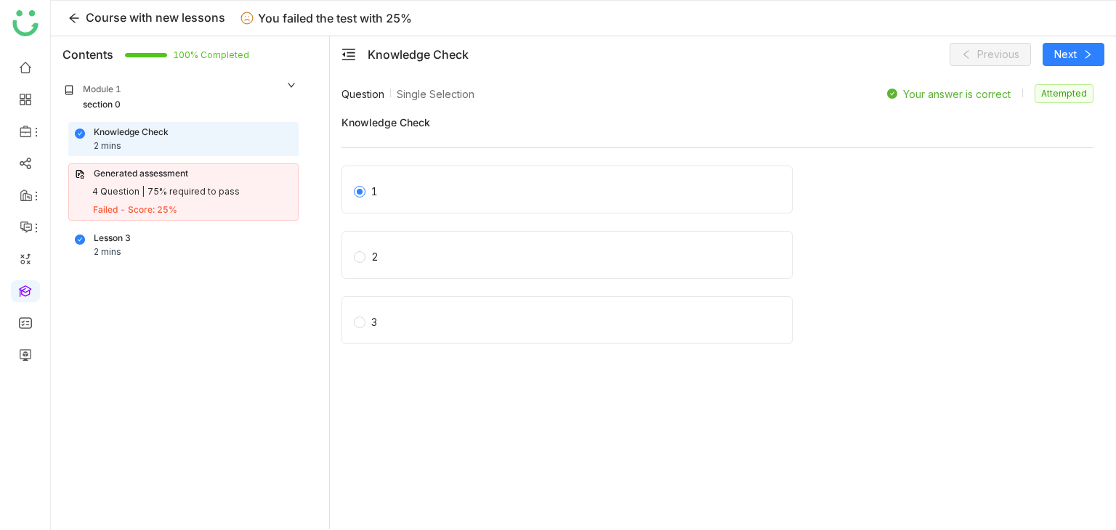
click at [179, 191] on div "75% required to pass" at bounding box center [193, 192] width 92 height 14
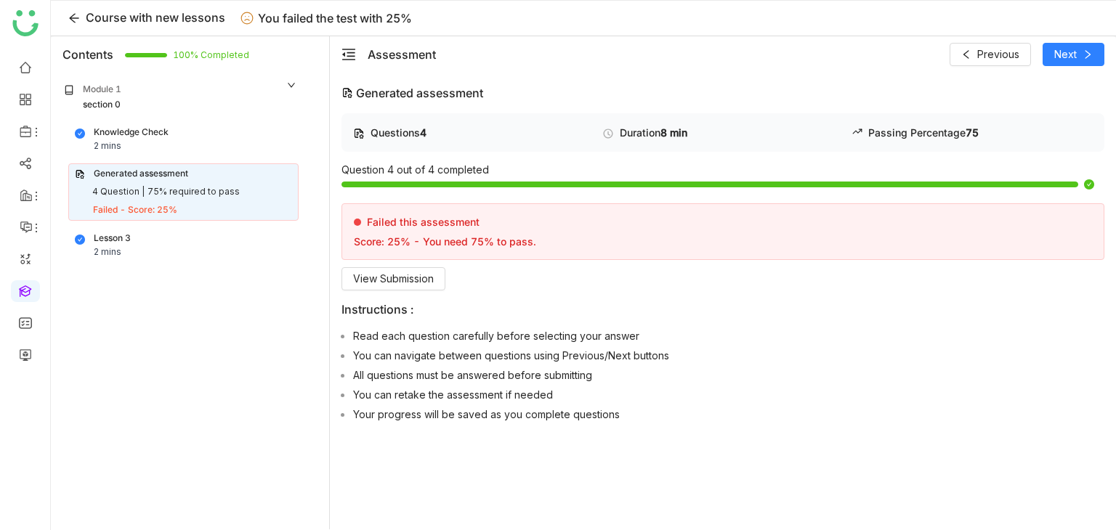
click at [483, 94] on div "Generated assessment" at bounding box center [722, 92] width 763 height 17
copy div "Generated assessment"
click at [78, 17] on icon at bounding box center [73, 18] width 9 height 9
